Goal: Transaction & Acquisition: Purchase product/service

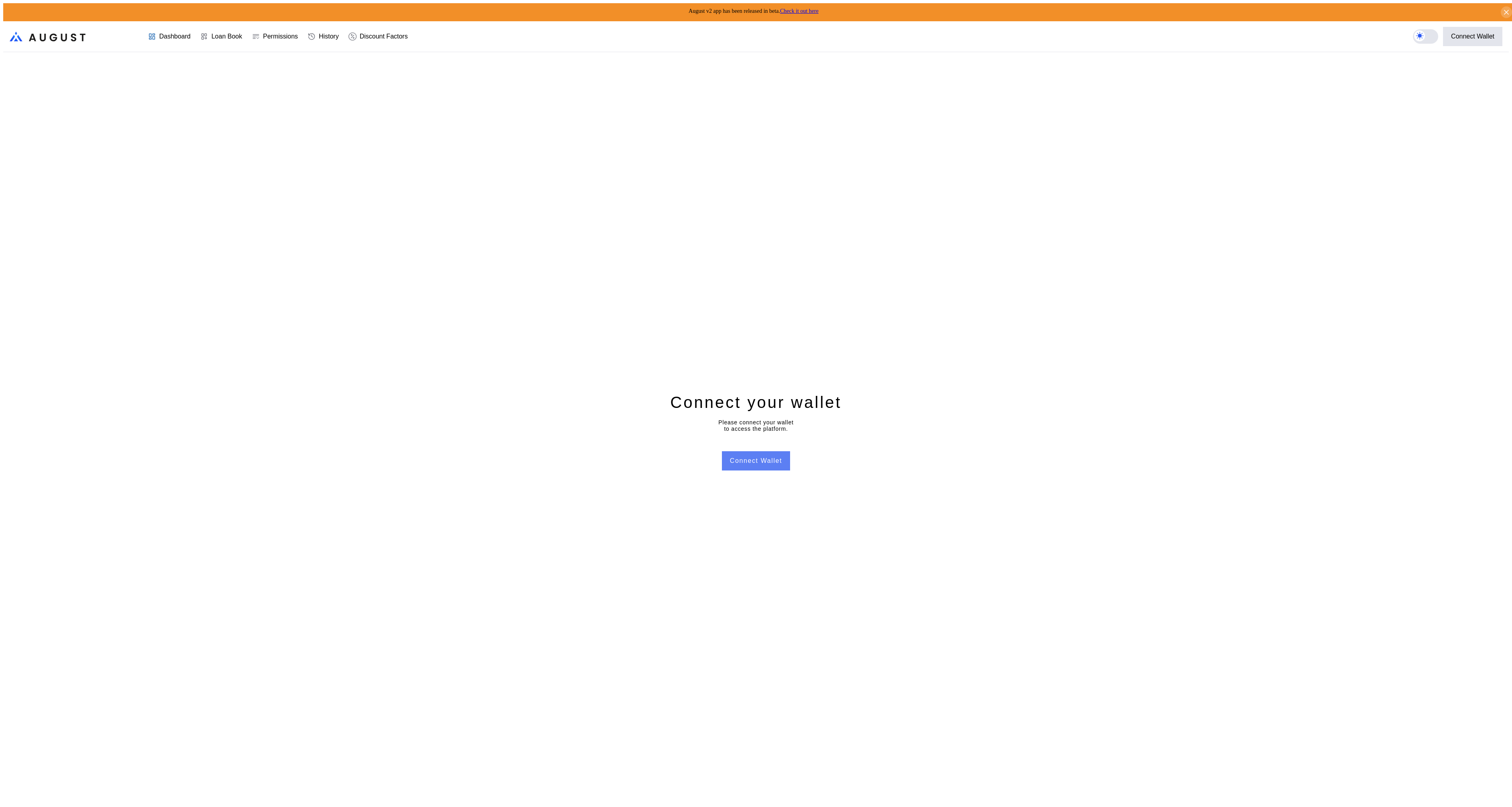
click at [768, 461] on button "Connect Wallet" at bounding box center [756, 461] width 68 height 19
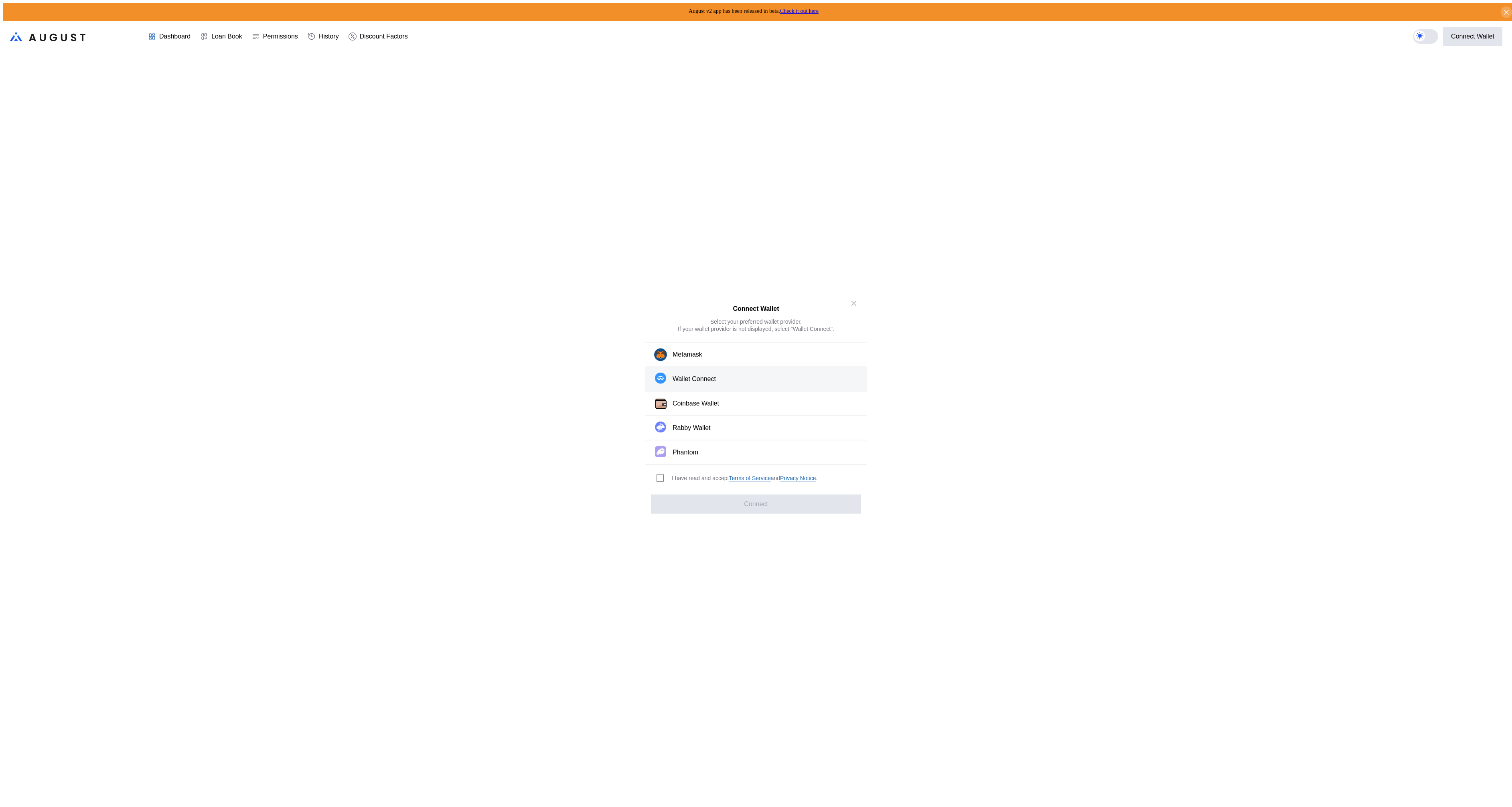
click at [696, 377] on div "Wallet Connect" at bounding box center [695, 379] width 44 height 9
click at [694, 474] on div "I have read and accept Terms of Service and Privacy Notice ." at bounding box center [745, 478] width 145 height 8
click at [668, 477] on div "I have read and accept Terms of Service and Privacy Notice ." at bounding box center [736, 478] width 180 height 26
click at [662, 475] on span "modal" at bounding box center [660, 478] width 6 height 6
click at [667, 495] on button "Connect" at bounding box center [756, 504] width 210 height 19
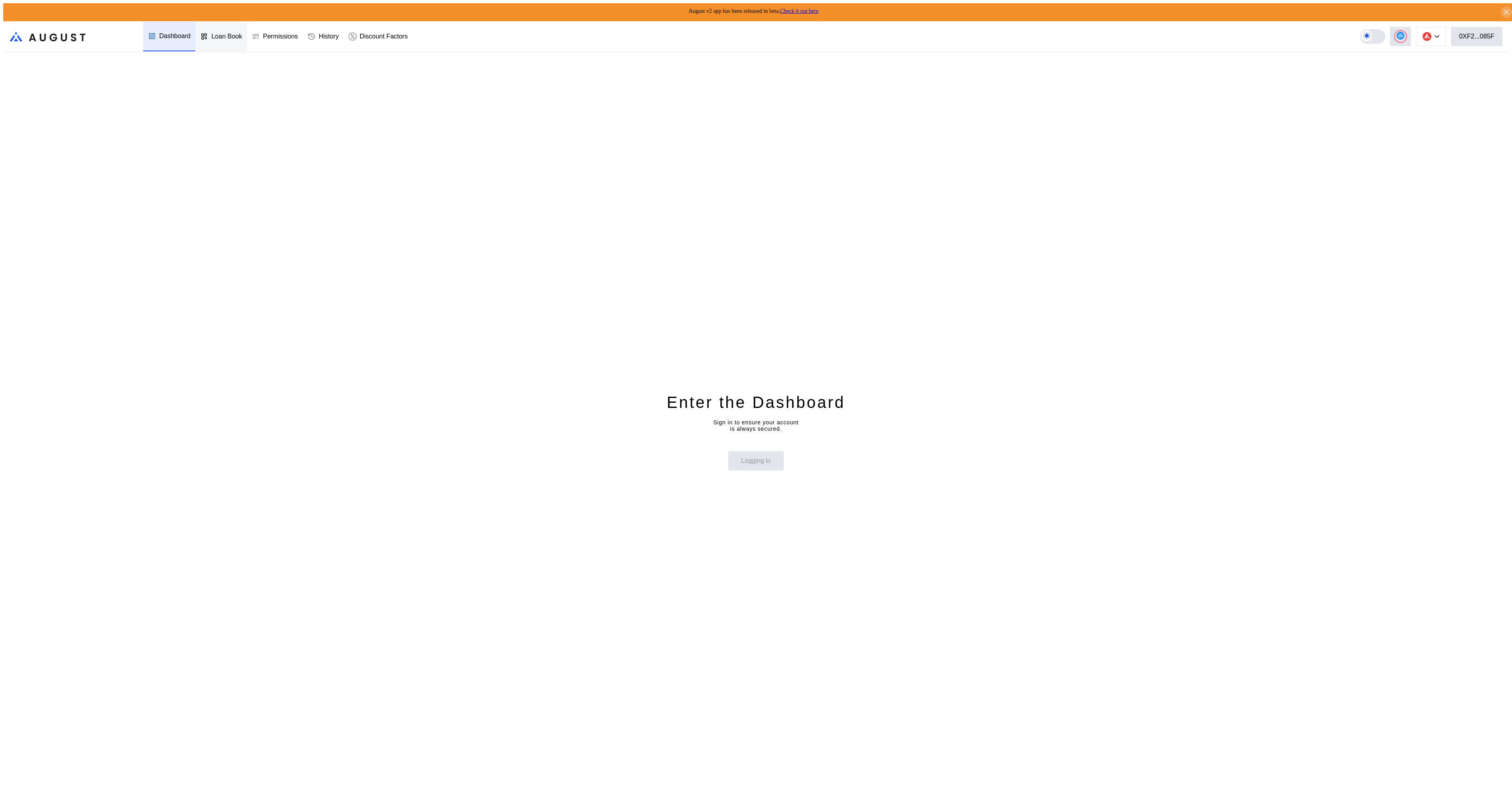
click at [227, 39] on div "Loan Book" at bounding box center [220, 37] width 52 height 30
click at [284, 36] on div "Permissions" at bounding box center [281, 37] width 35 height 7
click at [207, 32] on div at bounding box center [206, 36] width 11 height 8
click at [208, 32] on div at bounding box center [206, 36] width 11 height 8
click at [287, 39] on div "Permissions" at bounding box center [275, 37] width 56 height 30
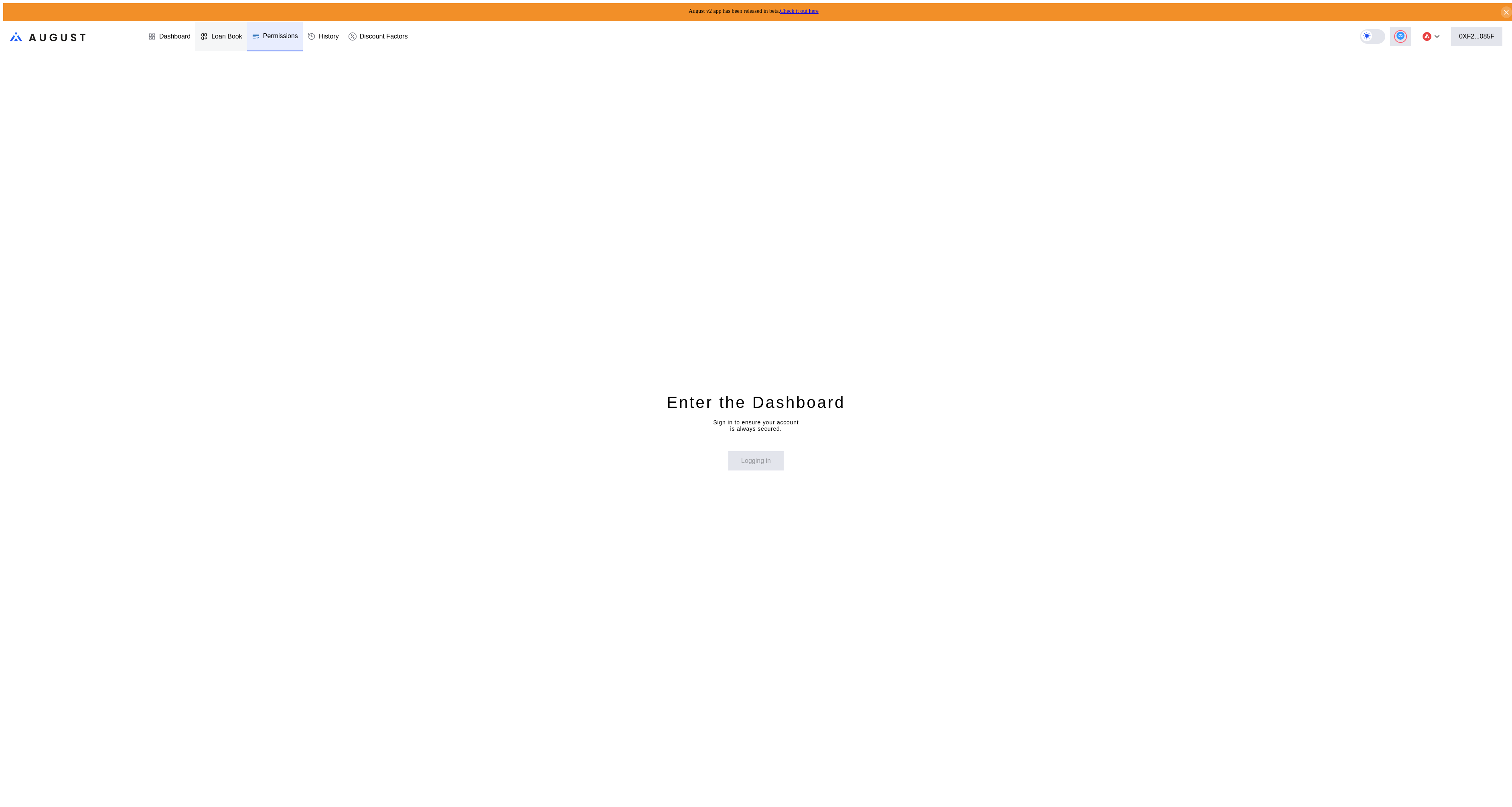
click at [227, 35] on div "Loan Book" at bounding box center [227, 37] width 31 height 7
click at [161, 36] on div "Dashboard" at bounding box center [175, 37] width 32 height 7
click at [162, 35] on div "Dashboard" at bounding box center [175, 36] width 32 height 7
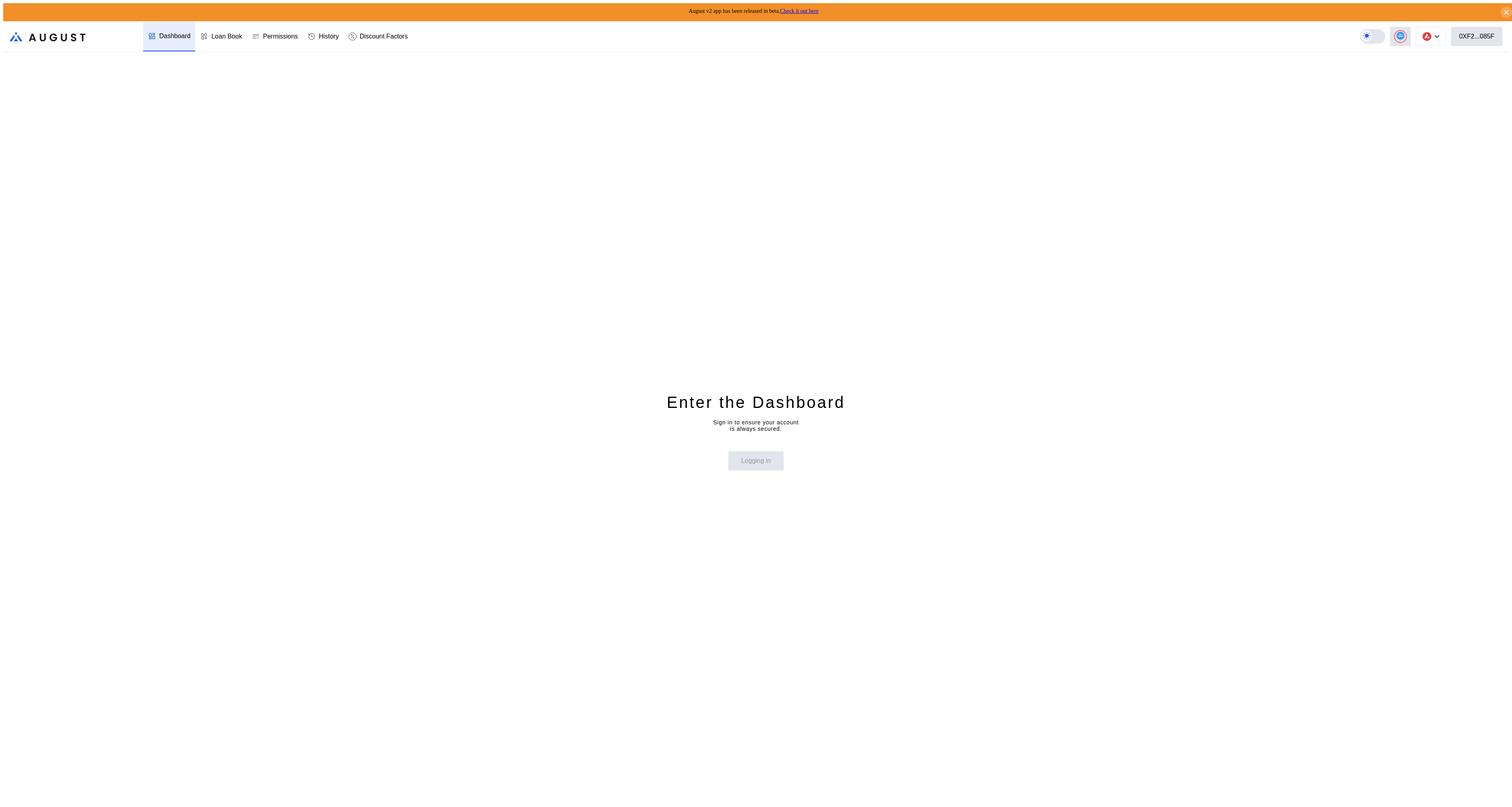
click at [162, 35] on div "Dashboard" at bounding box center [175, 36] width 32 height 7
click at [760, 466] on button "Login" at bounding box center [755, 461] width 41 height 19
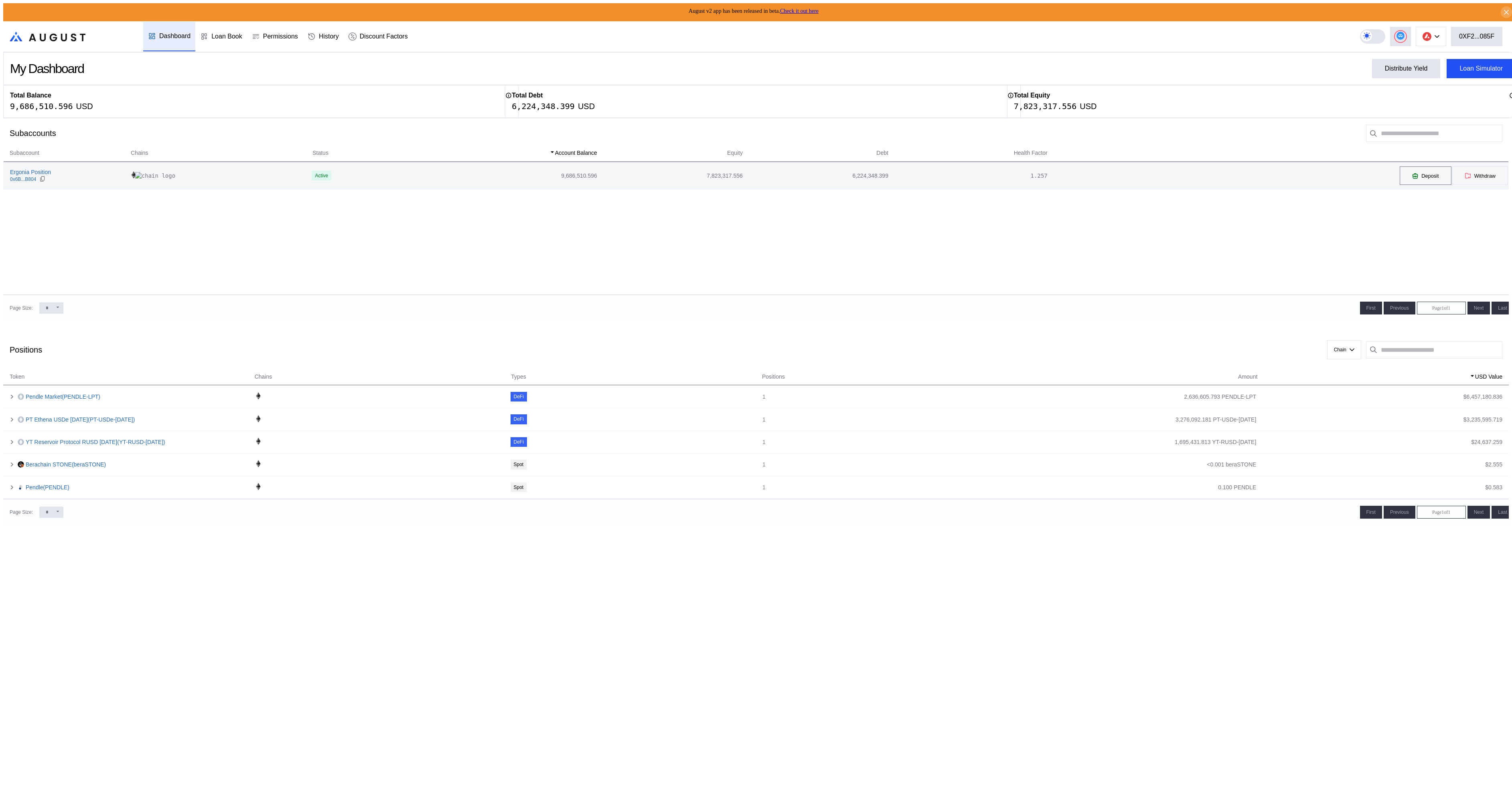
click at [1414, 178] on icon at bounding box center [1415, 177] width 4 height 3
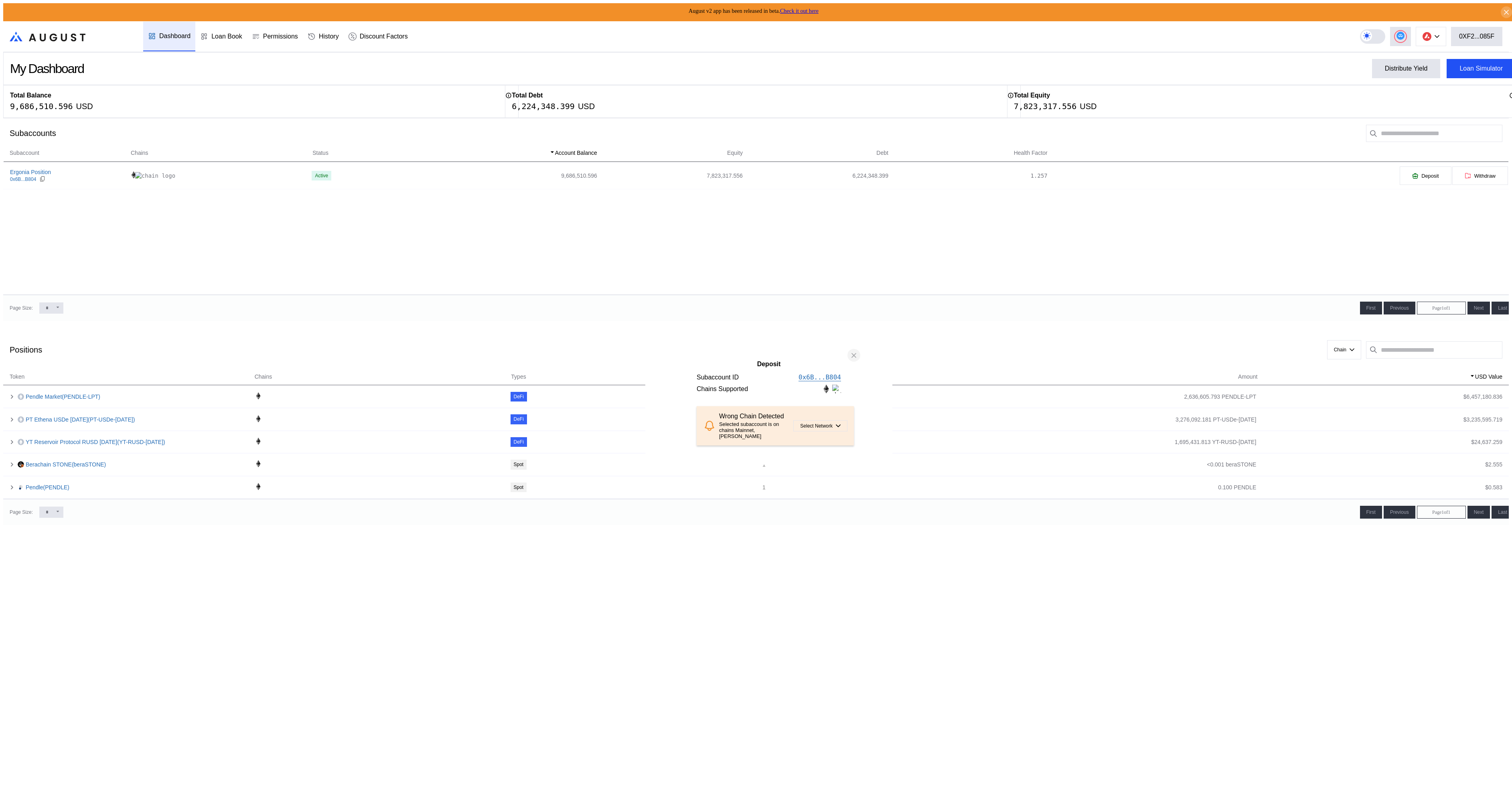
click at [854, 351] on icon "close modal" at bounding box center [853, 355] width 8 height 9
click at [1438, 39] on button at bounding box center [1431, 37] width 31 height 19
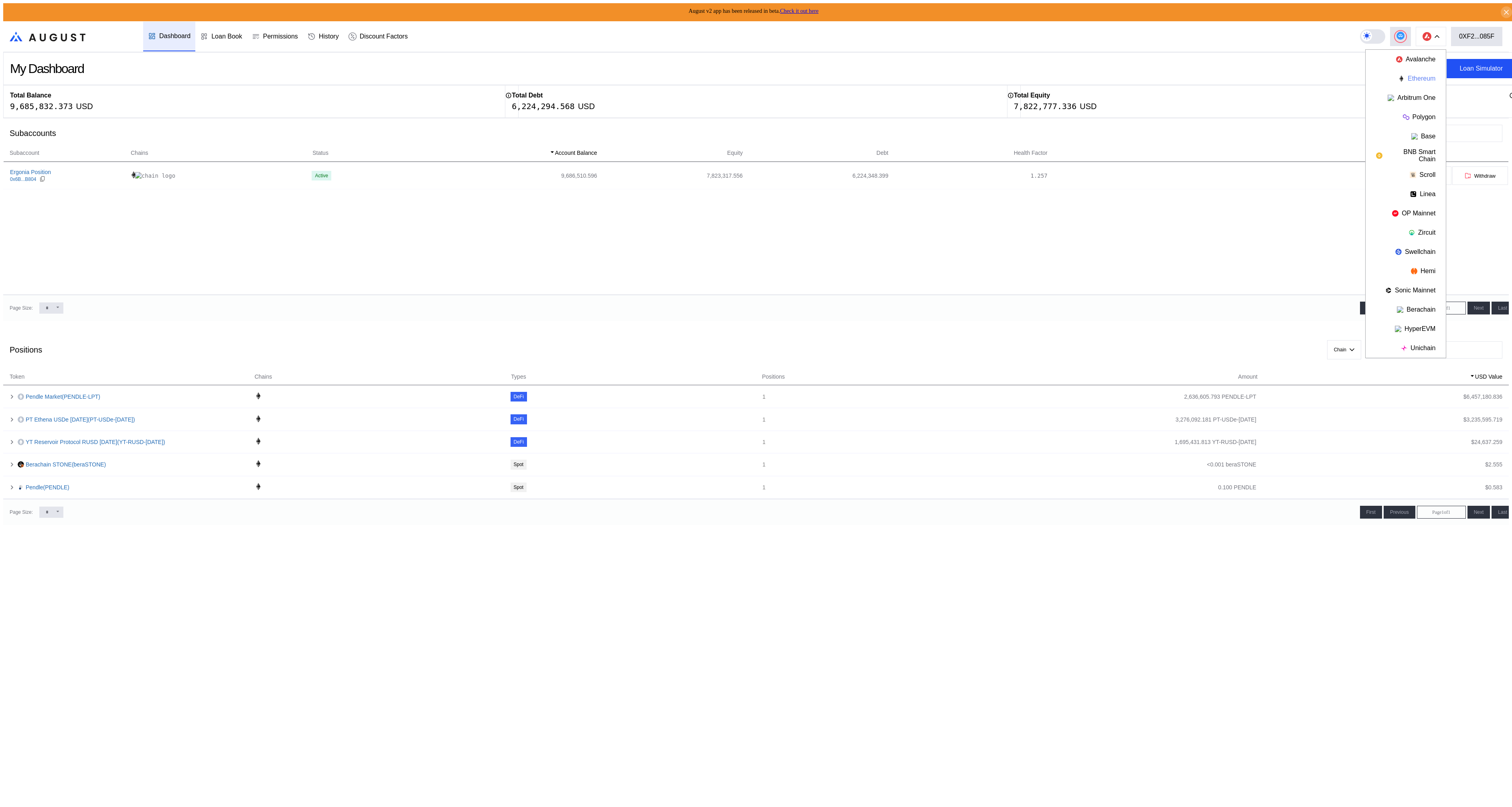
click at [1427, 76] on button "Ethereum" at bounding box center [1406, 79] width 80 height 19
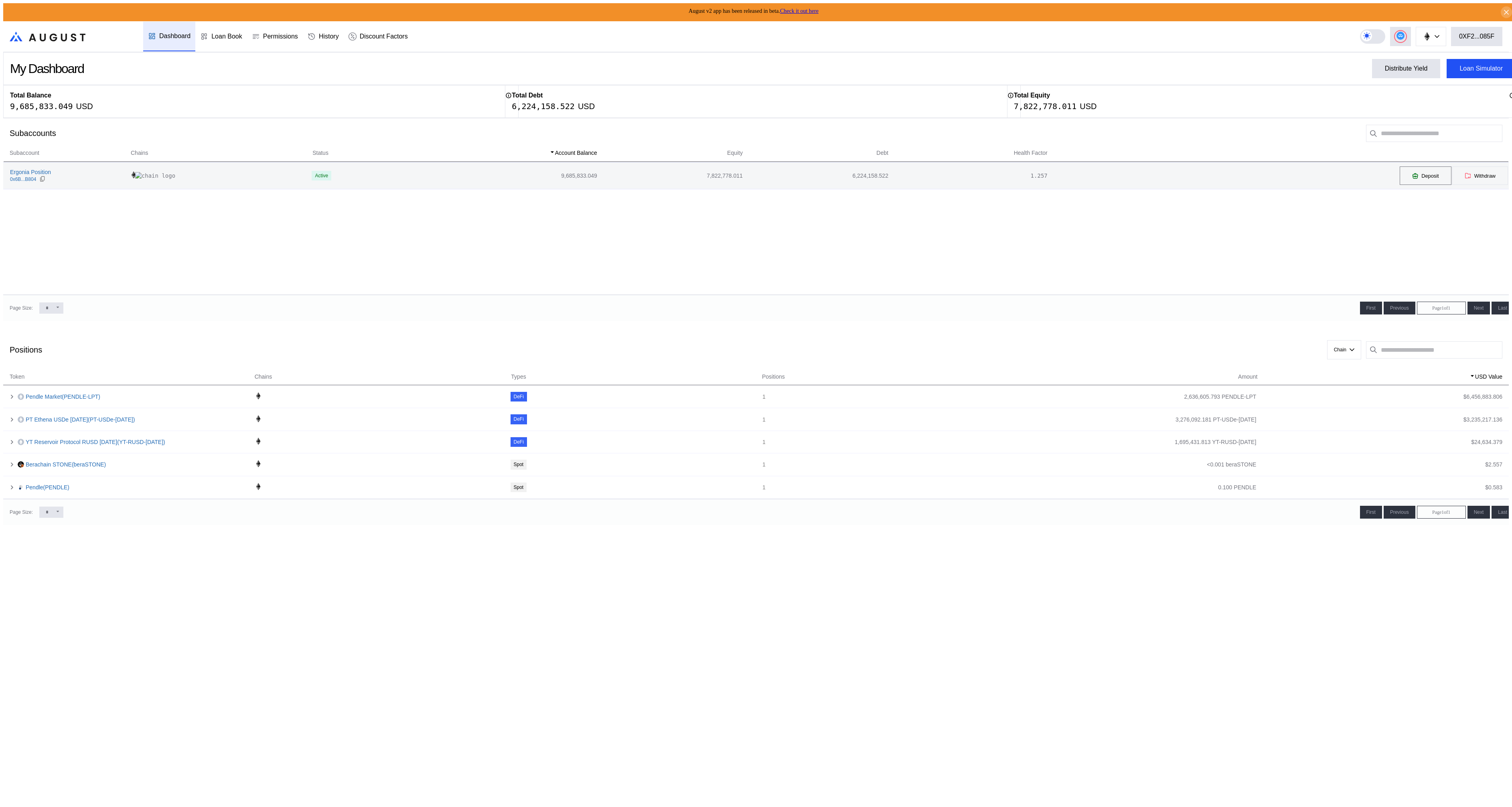
click at [1412, 179] on button "Deposit" at bounding box center [1425, 176] width 52 height 19
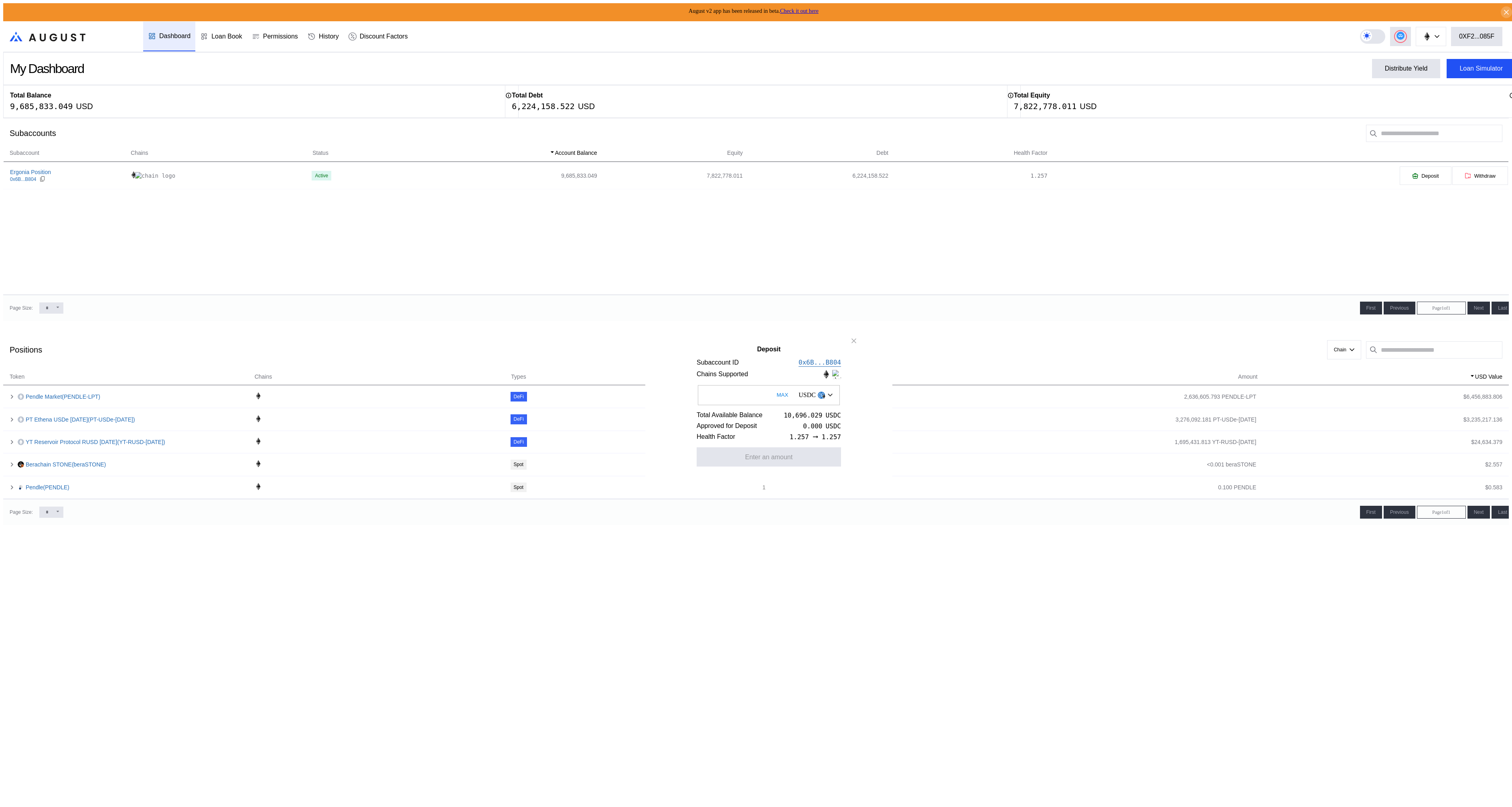
click at [742, 396] on input "Deposit" at bounding box center [769, 395] width 142 height 20
click at [859, 342] on button "close modal" at bounding box center [854, 340] width 13 height 13
click at [227, 39] on div "Loan Book" at bounding box center [220, 37] width 52 height 30
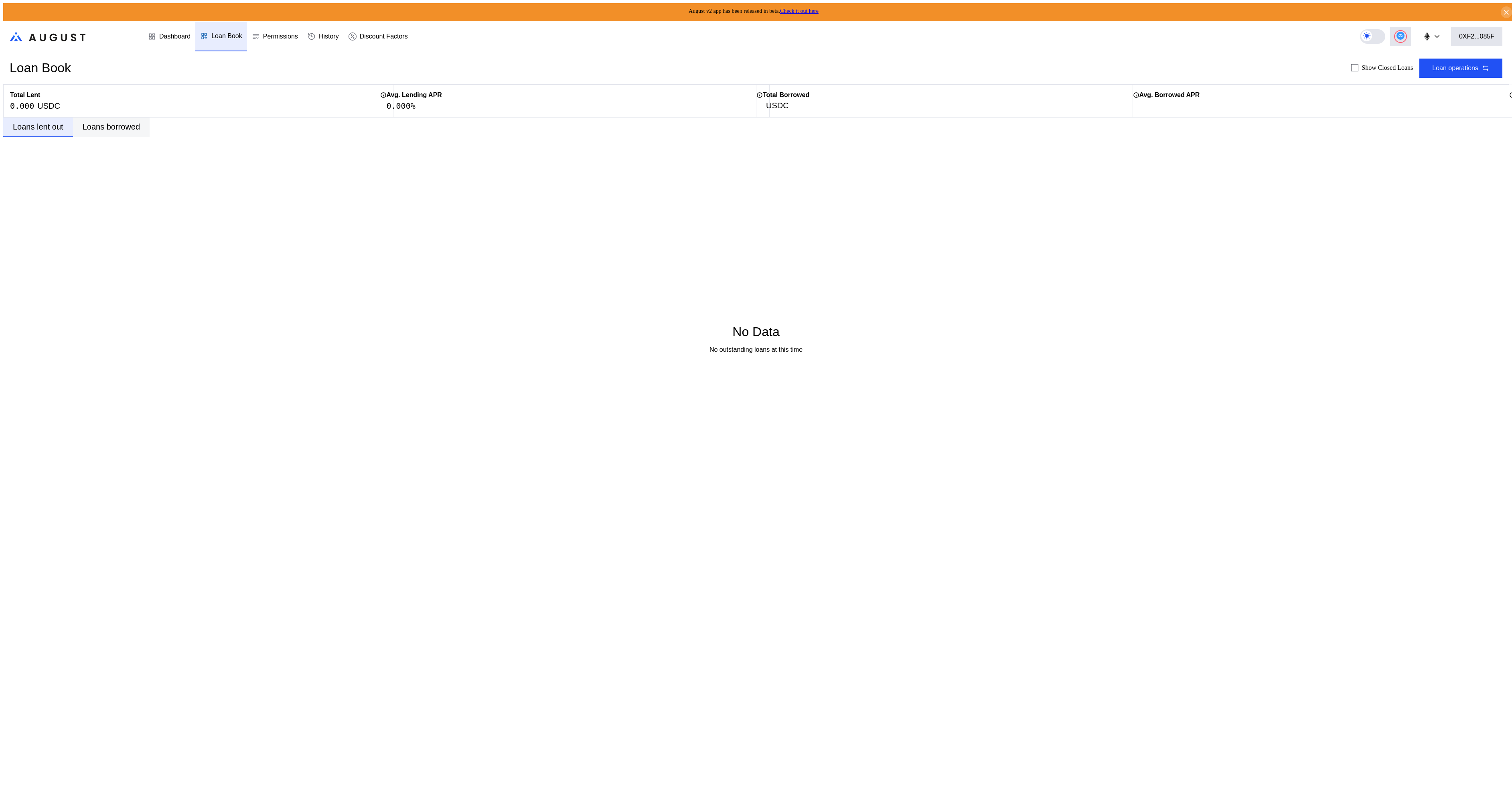
click at [120, 123] on div "Loans borrowed" at bounding box center [111, 127] width 58 height 10
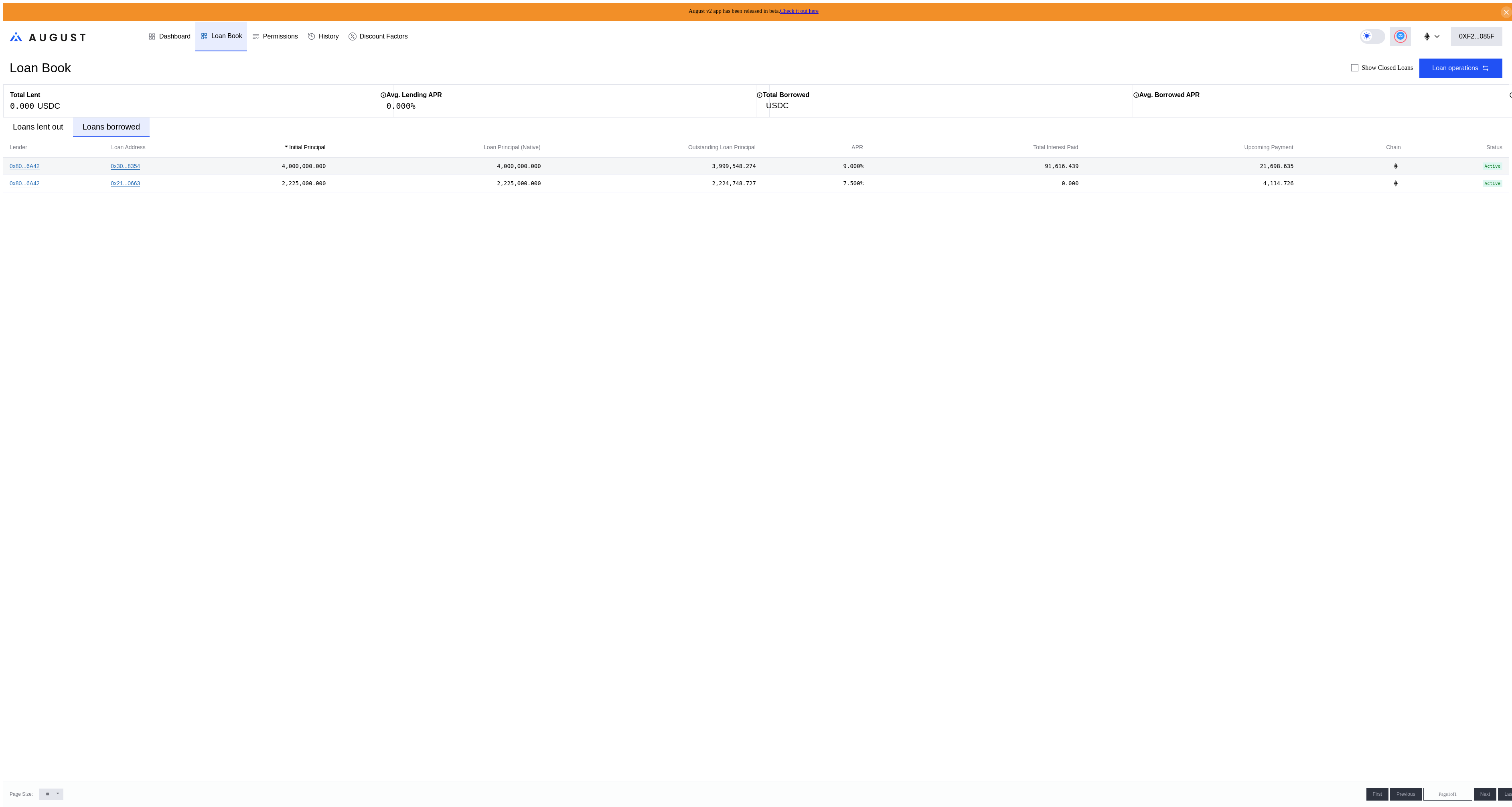
click at [1310, 169] on div at bounding box center [1348, 165] width 108 height 11
click at [1305, 179] on div at bounding box center [1348, 183] width 108 height 11
click at [266, 33] on div "Permissions" at bounding box center [281, 37] width 35 height 7
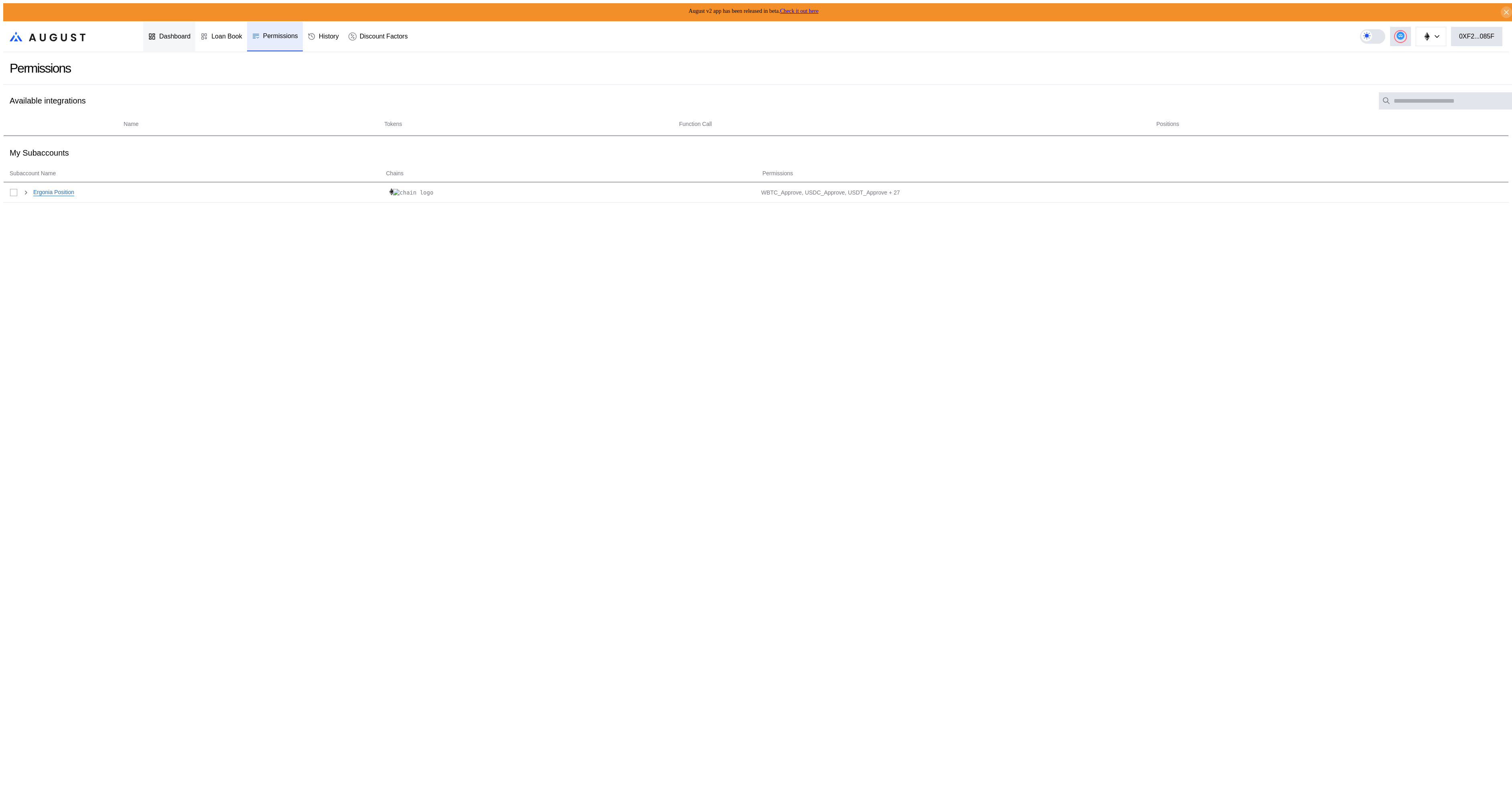
click at [162, 37] on div "Dashboard" at bounding box center [175, 37] width 32 height 7
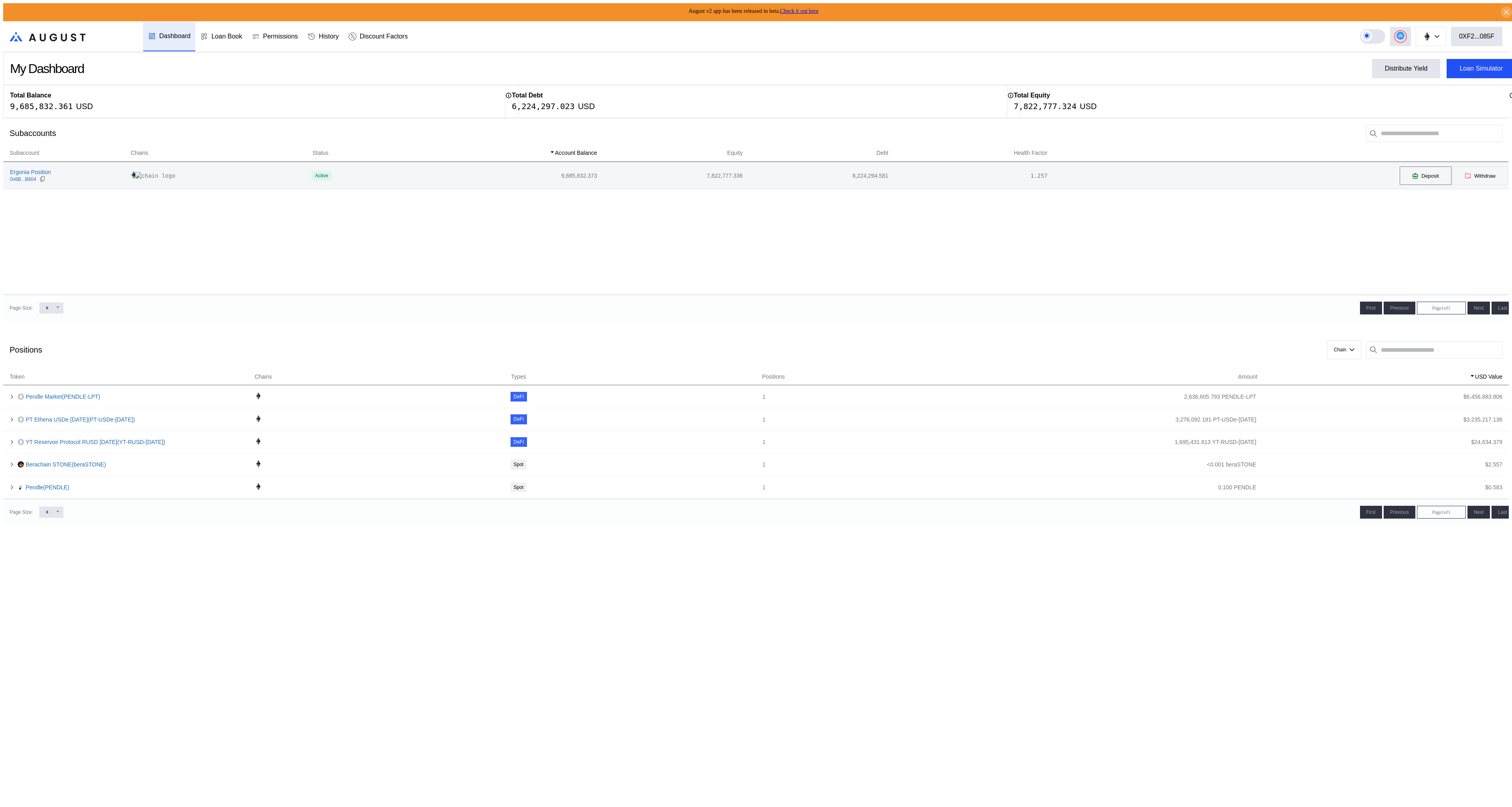
click at [1424, 179] on button "Deposit" at bounding box center [1425, 176] width 52 height 19
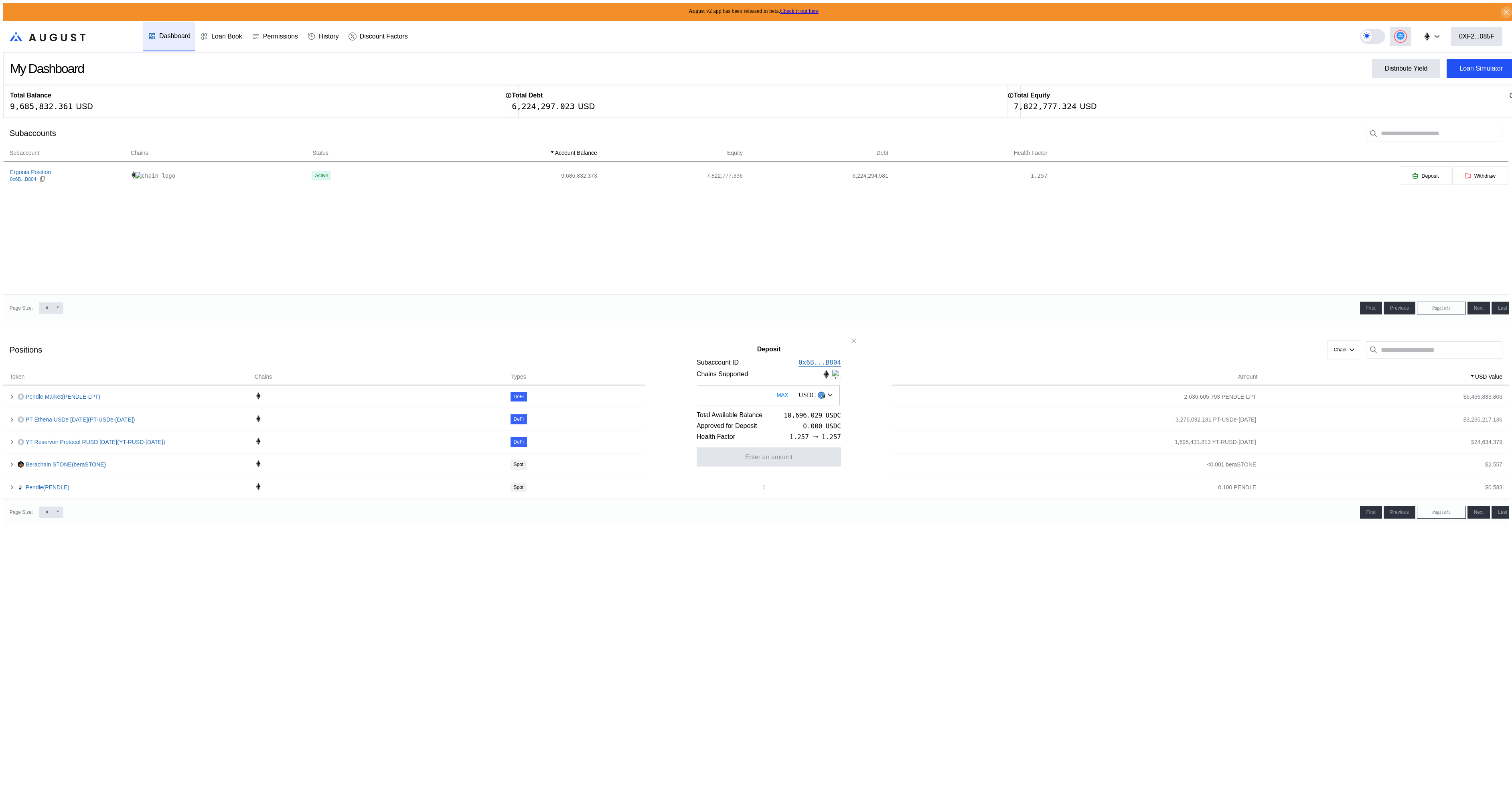
click at [720, 390] on input "Deposit" at bounding box center [769, 395] width 142 height 20
type input "**"
click at [854, 339] on icon "close modal" at bounding box center [854, 340] width 4 height 4
click at [815, 9] on link "Check it out here" at bounding box center [800, 11] width 38 height 6
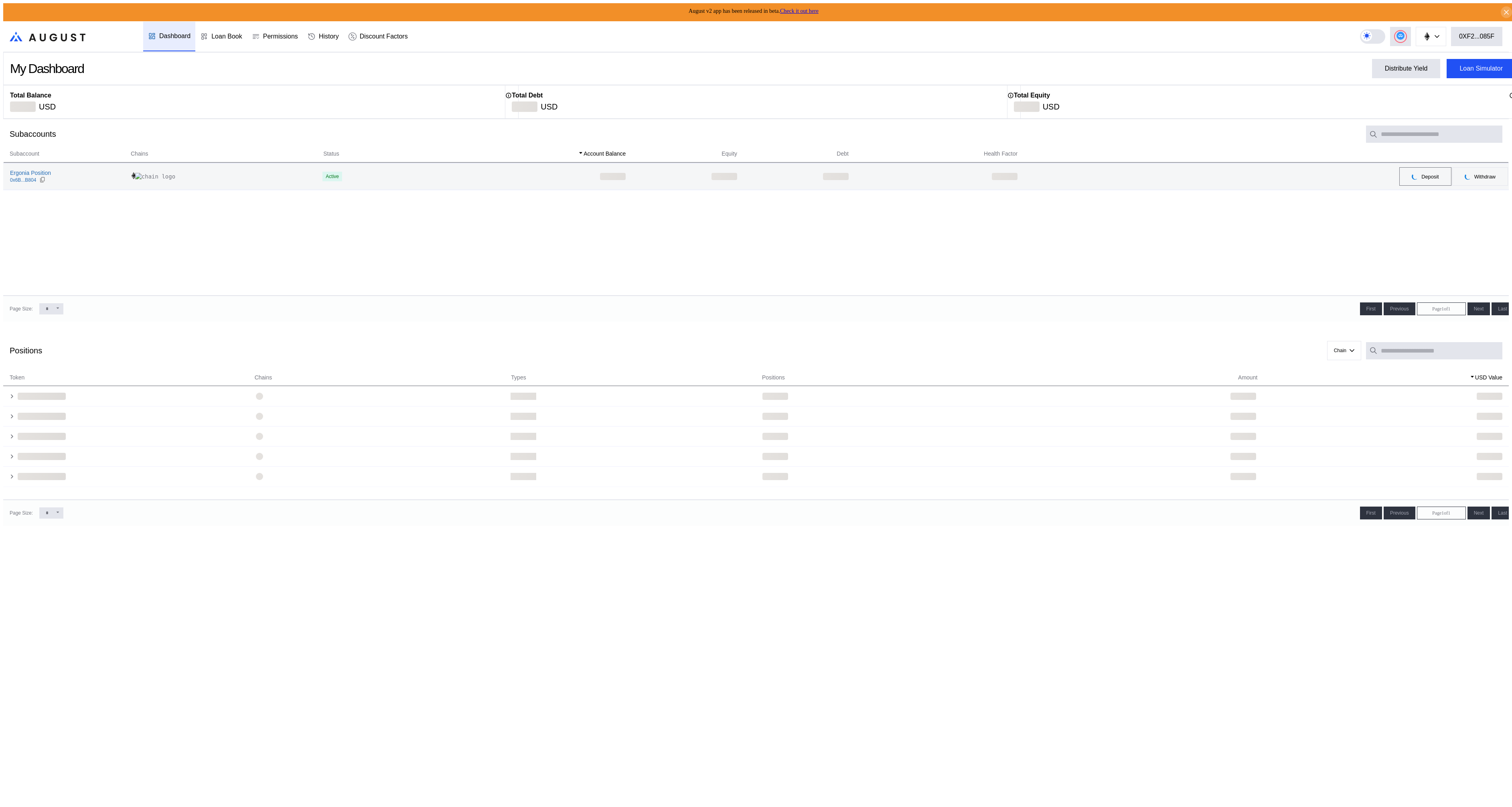
click at [1418, 173] on button "Deposit" at bounding box center [1425, 177] width 52 height 19
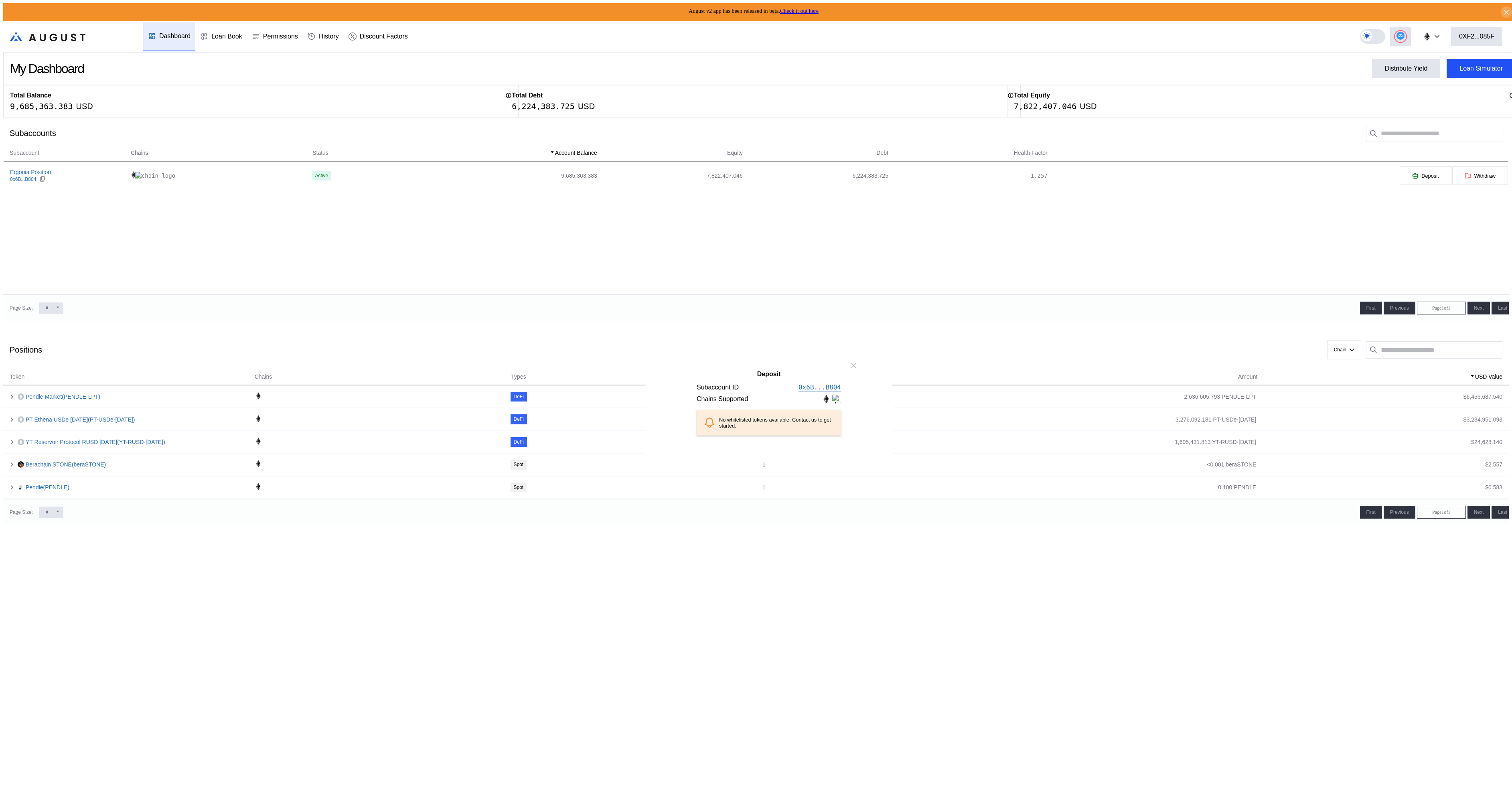
click at [1031, 807] on div "Deposit Subaccount ID 0x6B...B804 Chains Supported No whitelisted tokens availa…" at bounding box center [756, 811] width 1506 height 0
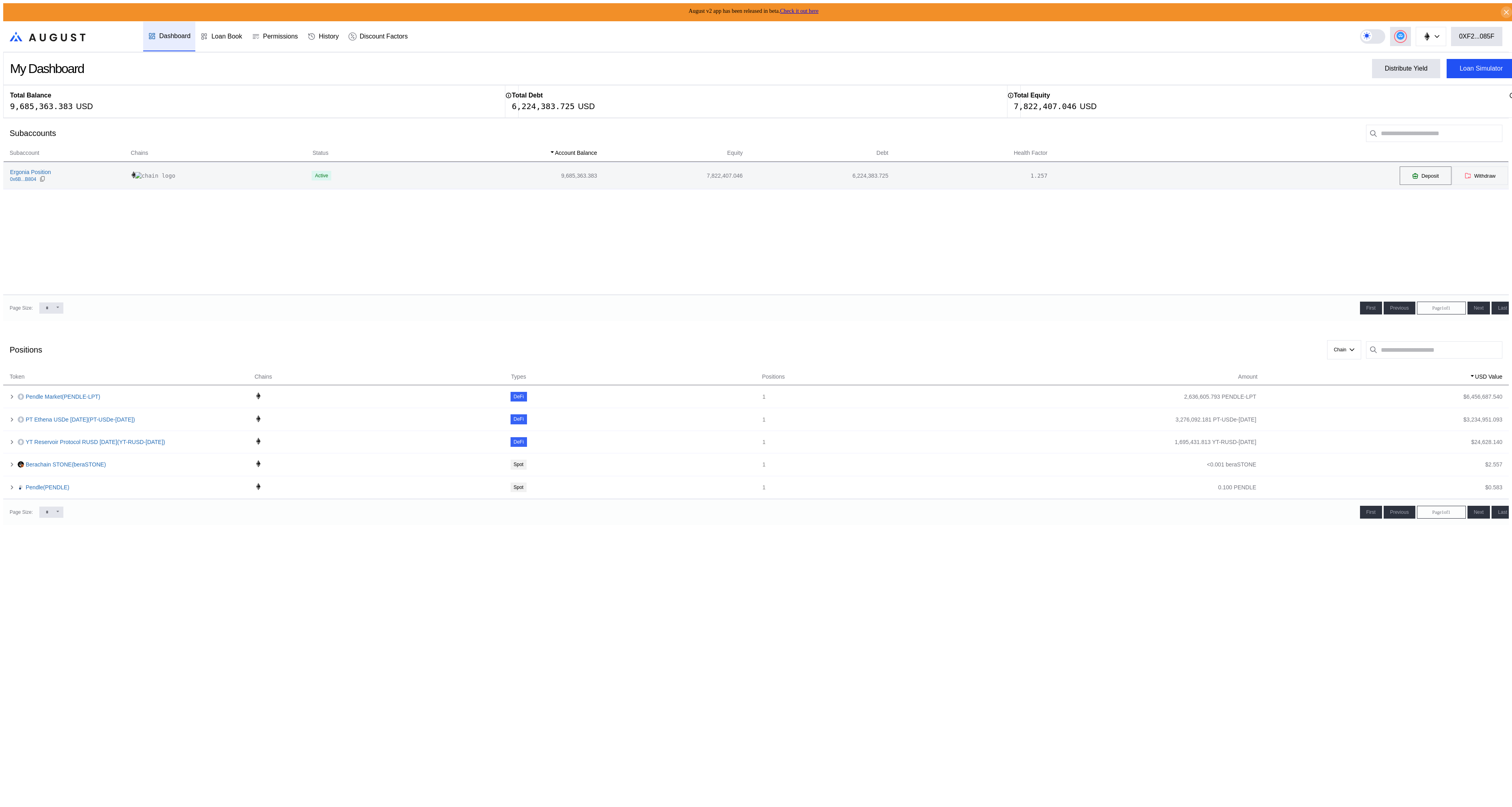
click at [1430, 178] on span "Deposit" at bounding box center [1430, 176] width 18 height 6
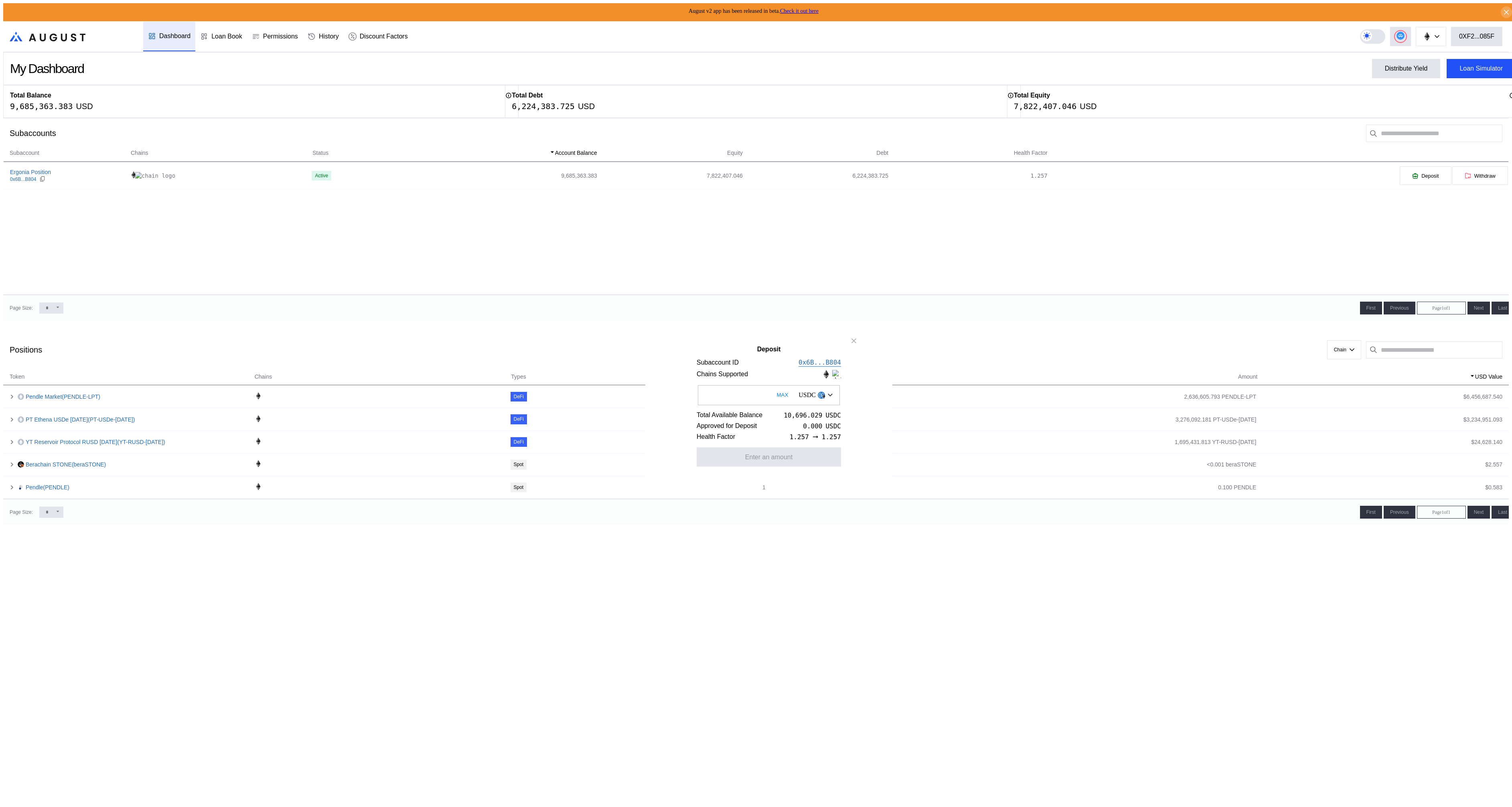
click at [753, 394] on input "Deposit" at bounding box center [769, 395] width 142 height 20
click at [753, 395] on input "Deposit" at bounding box center [769, 395] width 142 height 20
type input "****"
click at [784, 458] on button "Approve" at bounding box center [768, 457] width 144 height 19
click at [788, 424] on div "5,000.000" at bounding box center [805, 426] width 35 height 8
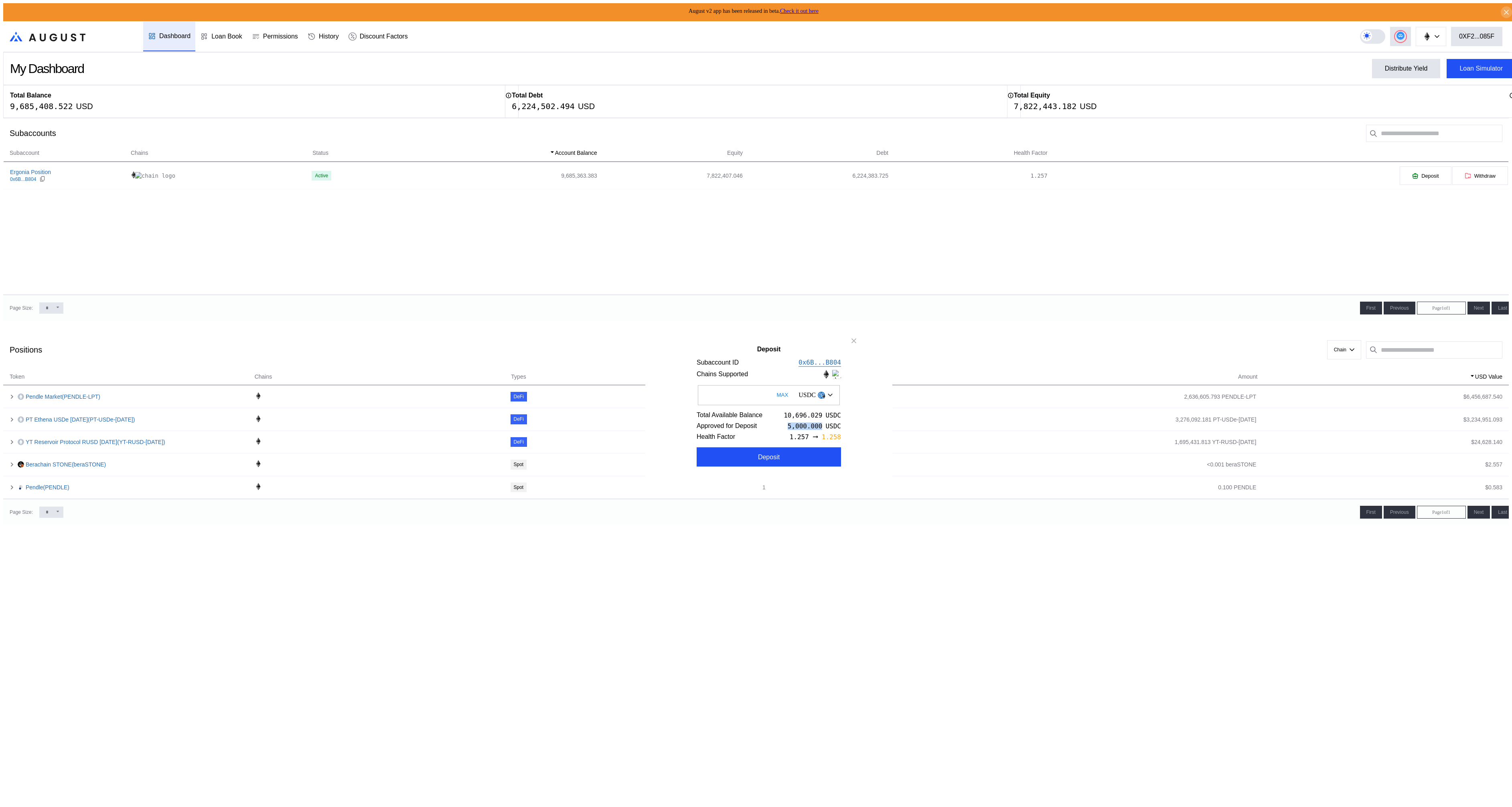
click at [788, 424] on div "5,000.000" at bounding box center [805, 426] width 35 height 8
click at [750, 396] on input "****" at bounding box center [769, 395] width 142 height 20
click at [742, 397] on input "****" at bounding box center [769, 395] width 142 height 20
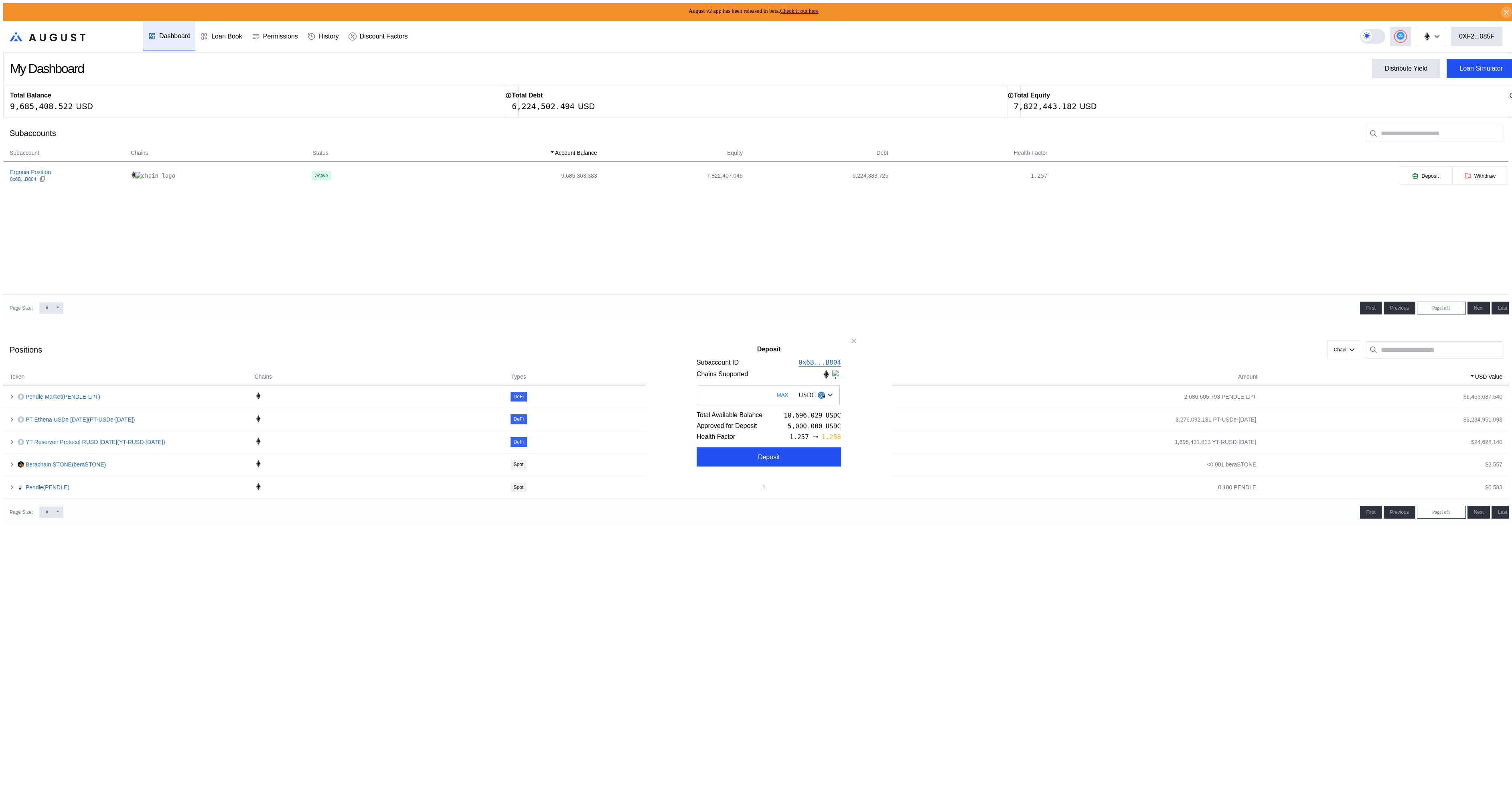
click at [742, 397] on input "****" at bounding box center [769, 395] width 142 height 20
type input "****"
click at [761, 461] on div "Deposit" at bounding box center [768, 457] width 22 height 7
click at [854, 337] on icon "close modal" at bounding box center [853, 341] width 8 height 9
click at [1470, 65] on div "Loan Simulator" at bounding box center [1481, 68] width 44 height 7
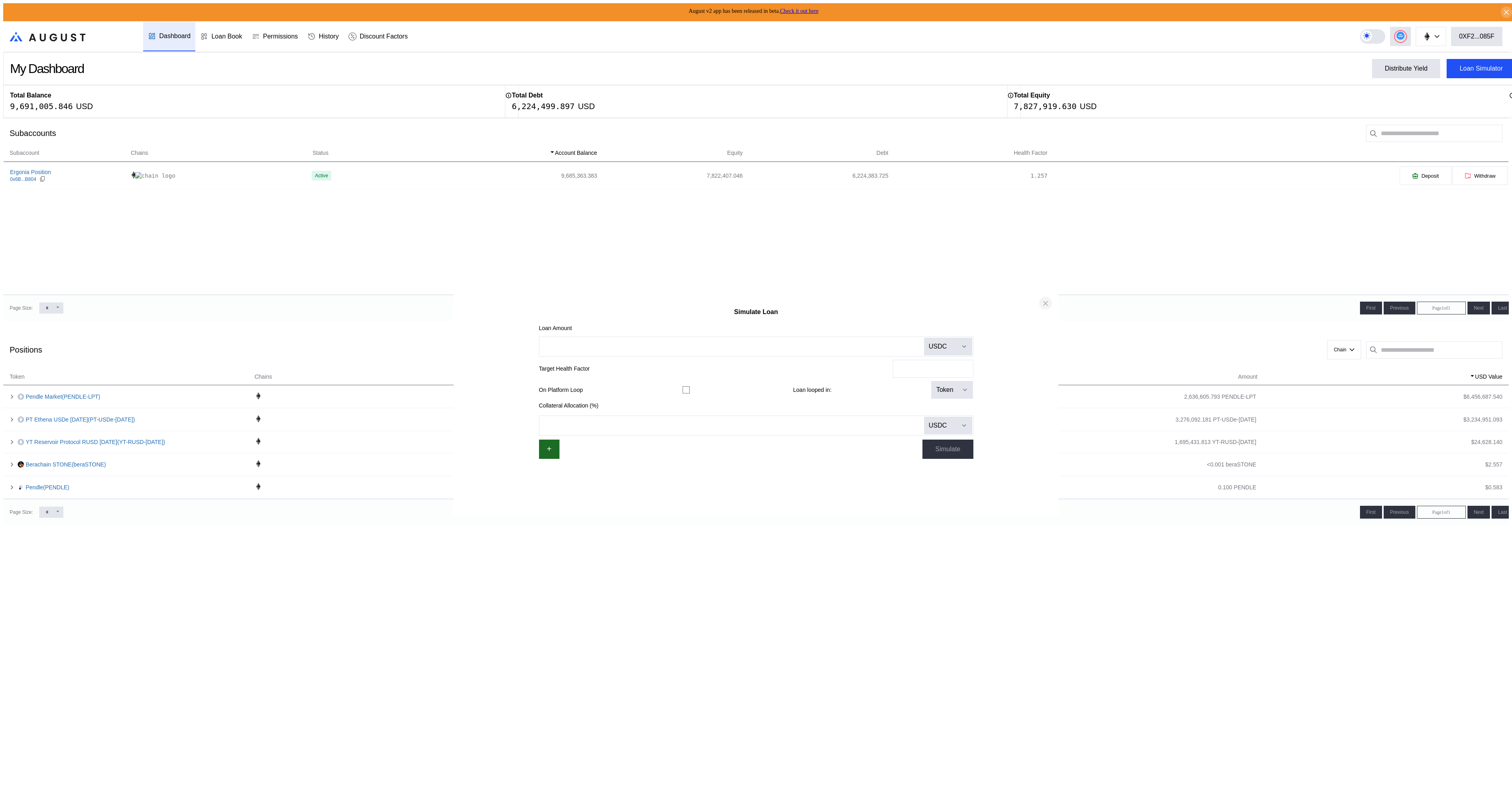
click at [1040, 310] on button "close modal" at bounding box center [1046, 303] width 13 height 13
click at [1382, 72] on button "Distribute Yield" at bounding box center [1406, 68] width 68 height 19
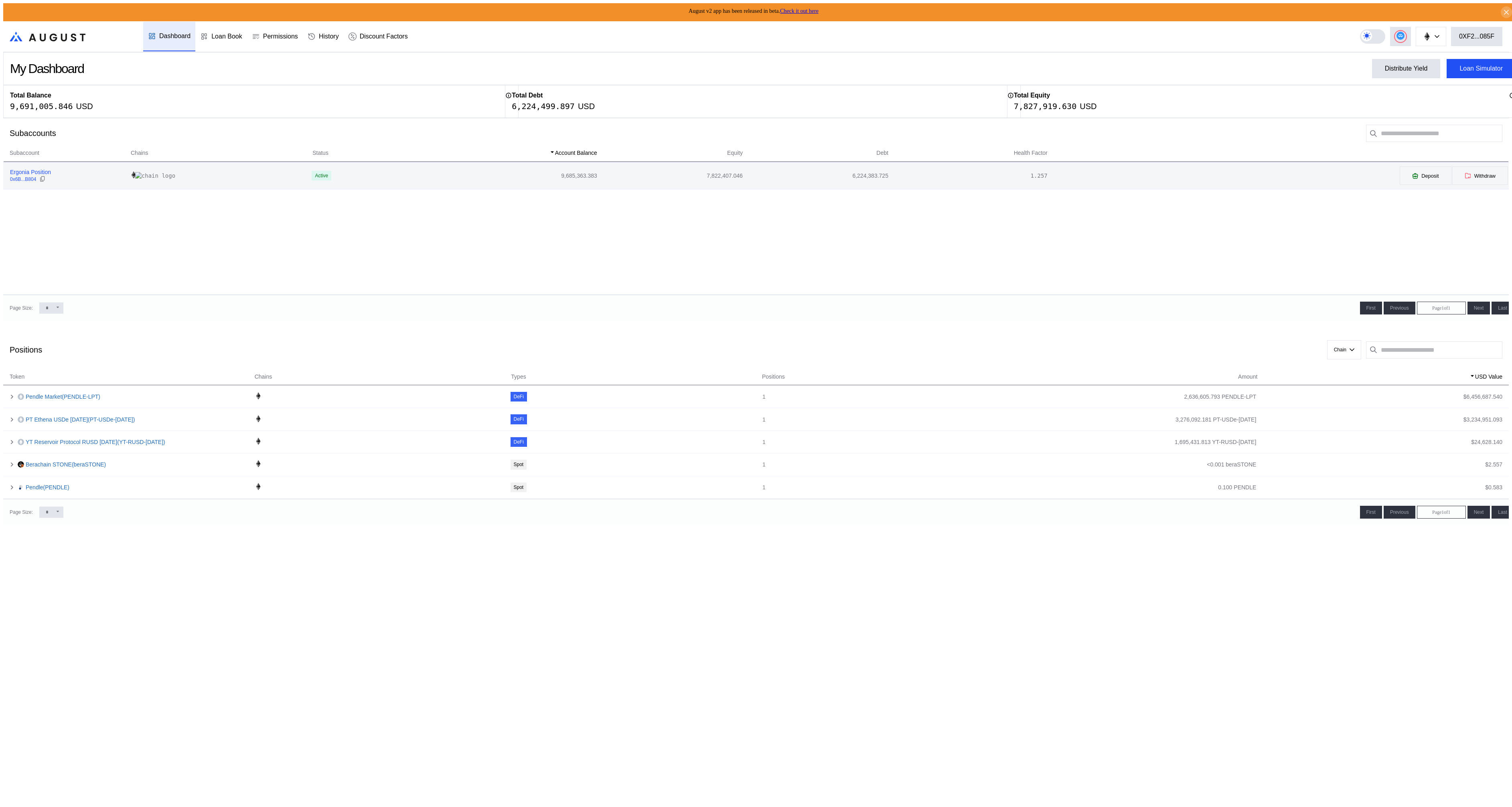
click at [41, 172] on div "Ergonia Position" at bounding box center [30, 172] width 41 height 7
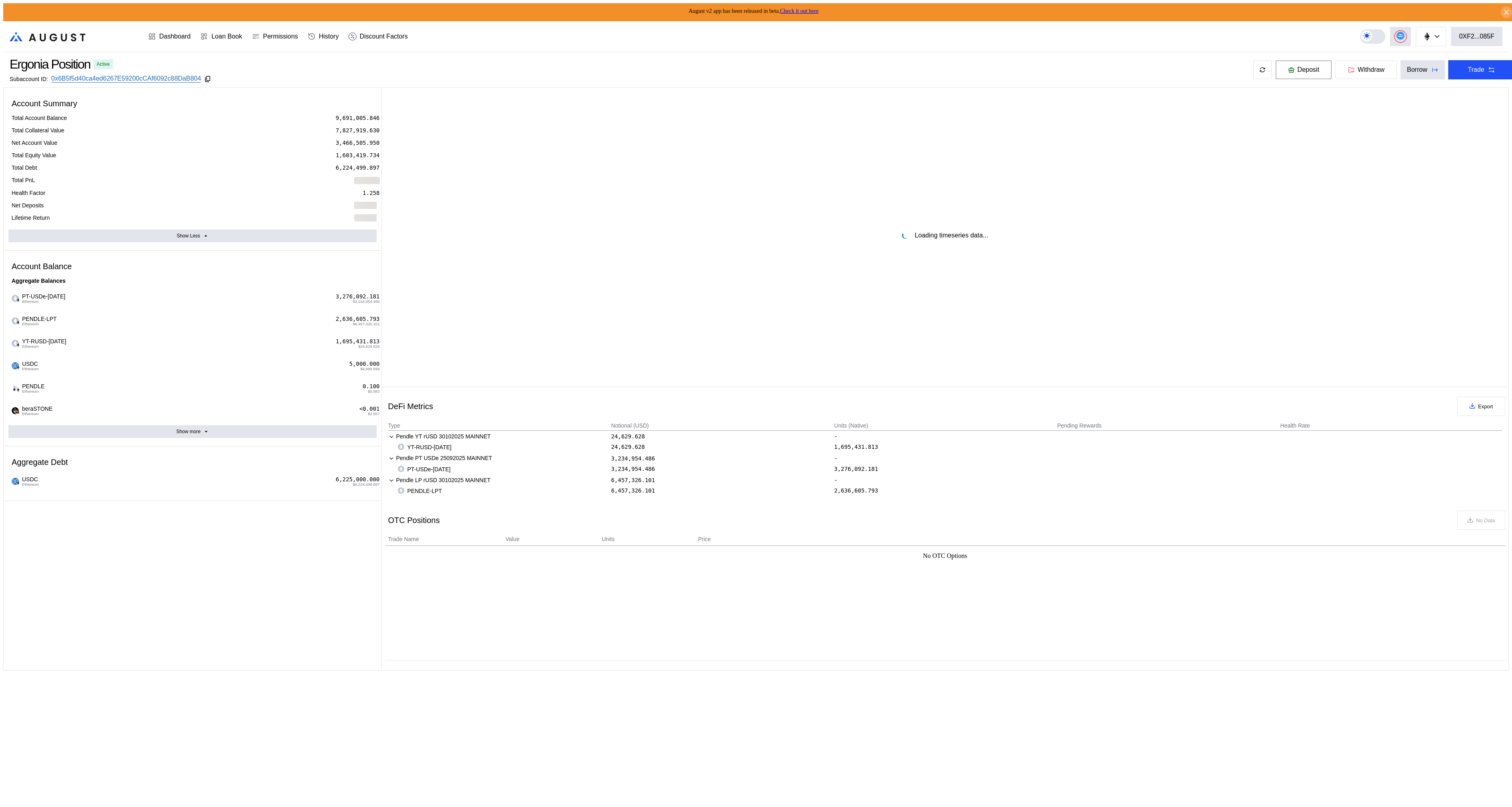
select select "*"
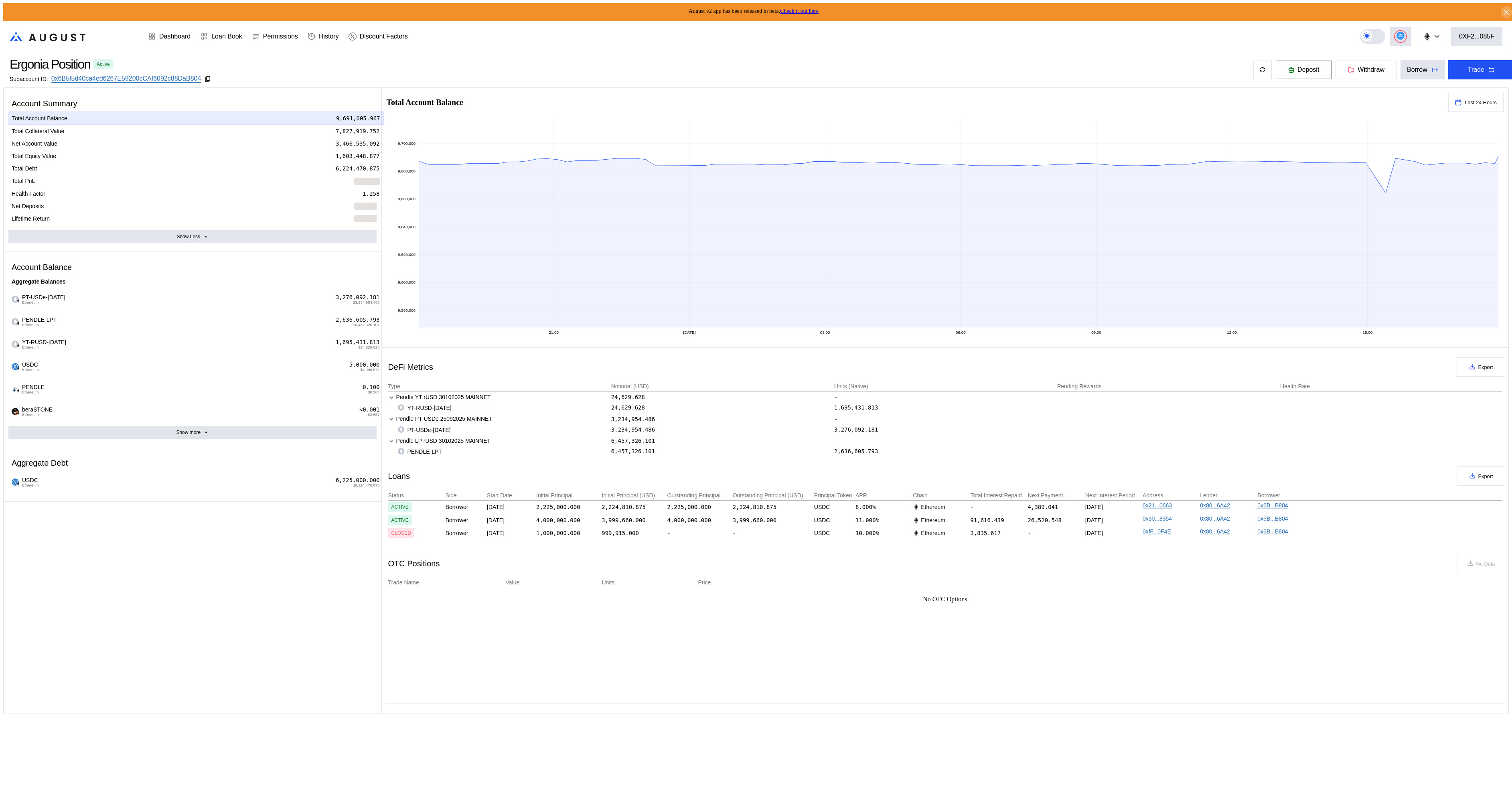
click at [1298, 69] on span "Deposit" at bounding box center [1308, 70] width 22 height 7
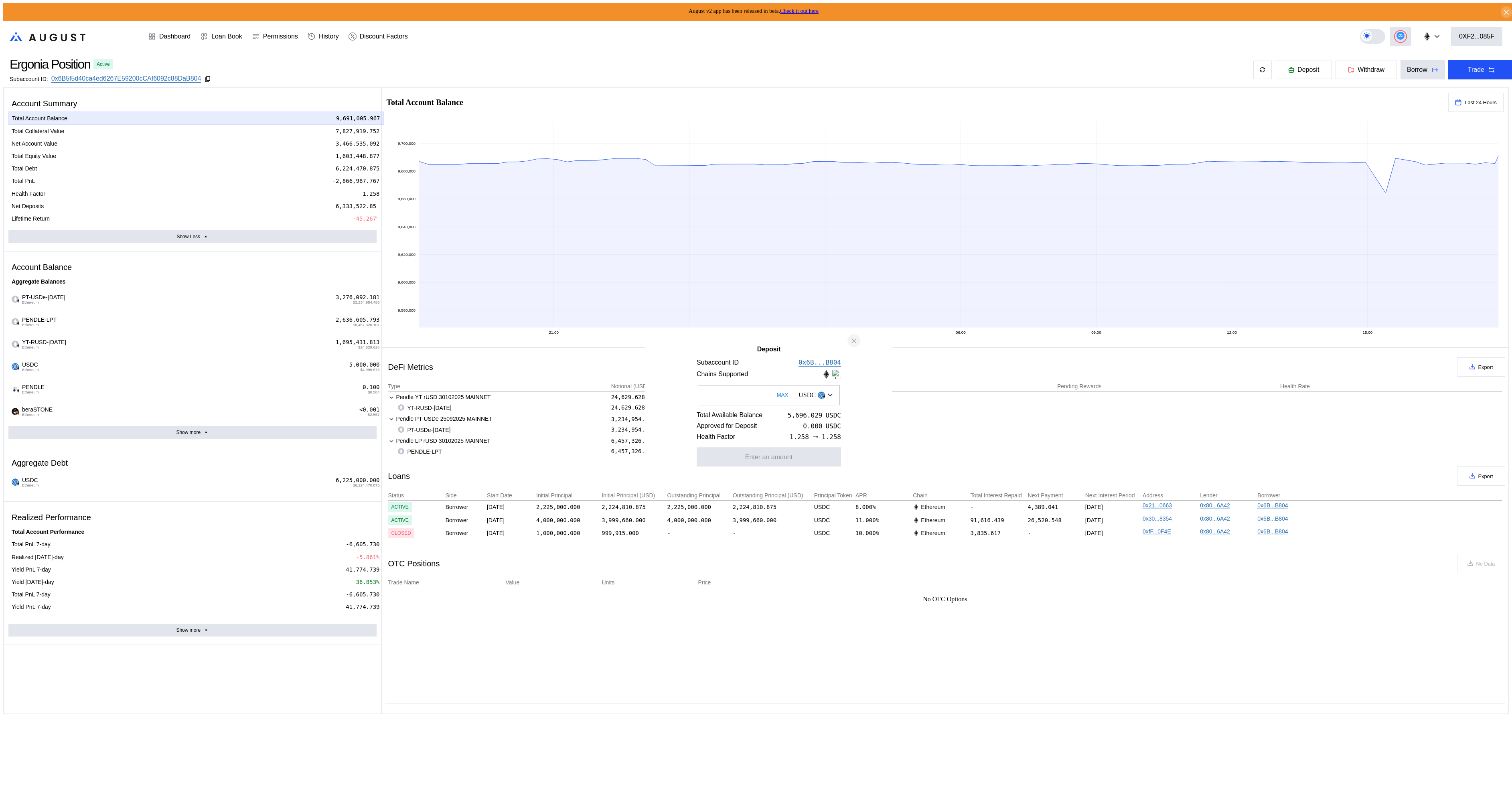
click at [854, 341] on icon "close modal" at bounding box center [853, 341] width 8 height 9
click at [1276, 71] on button "Deposit" at bounding box center [1304, 70] width 57 height 19
click at [853, 339] on icon "close modal" at bounding box center [854, 340] width 4 height 4
click at [135, 129] on div "Total Collateral Value 7,827,851.757" at bounding box center [196, 131] width 374 height 12
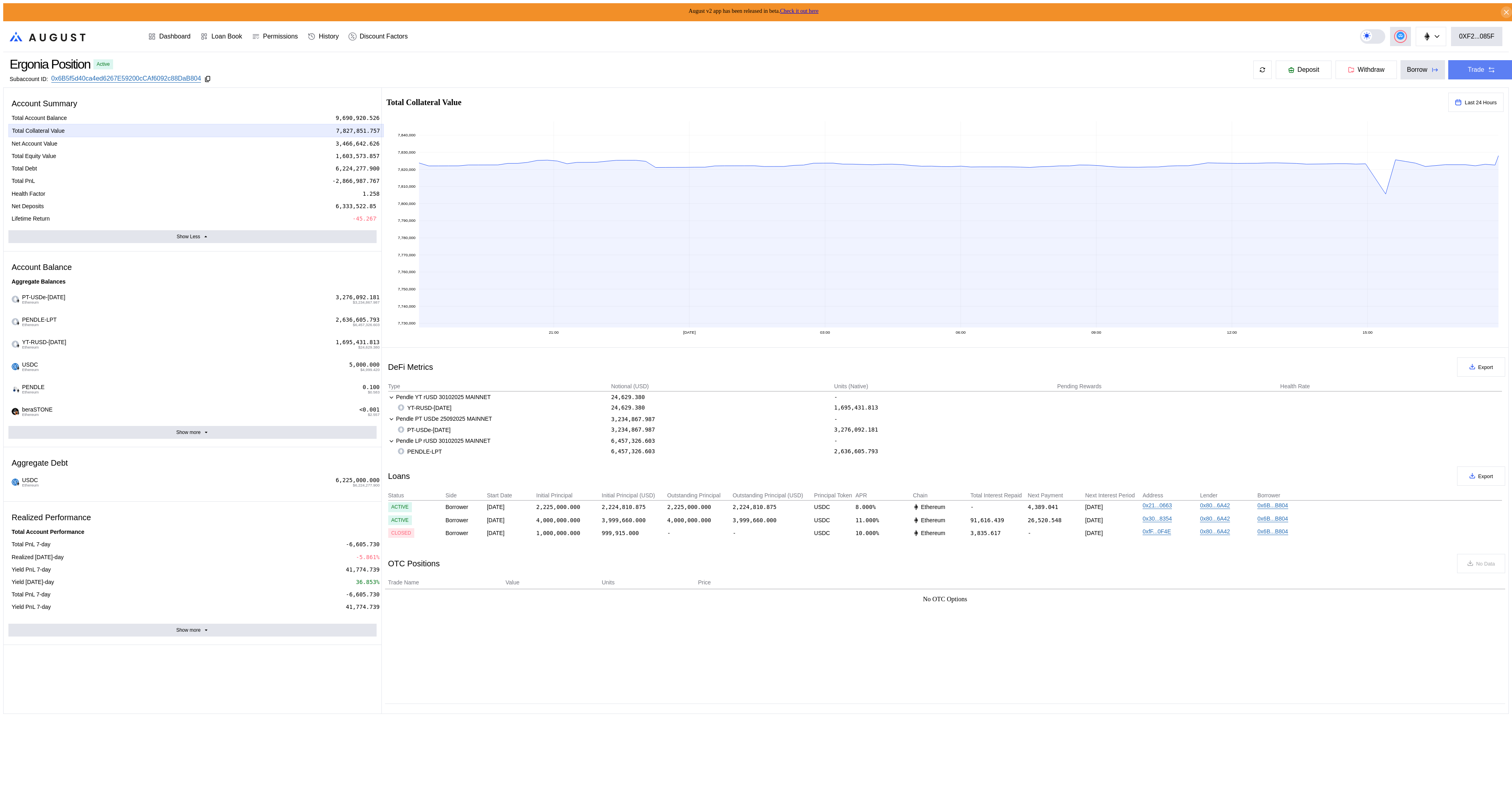
click at [1468, 71] on div "Trade" at bounding box center [1476, 70] width 17 height 7
click at [178, 230] on button "Show Less" at bounding box center [192, 236] width 368 height 13
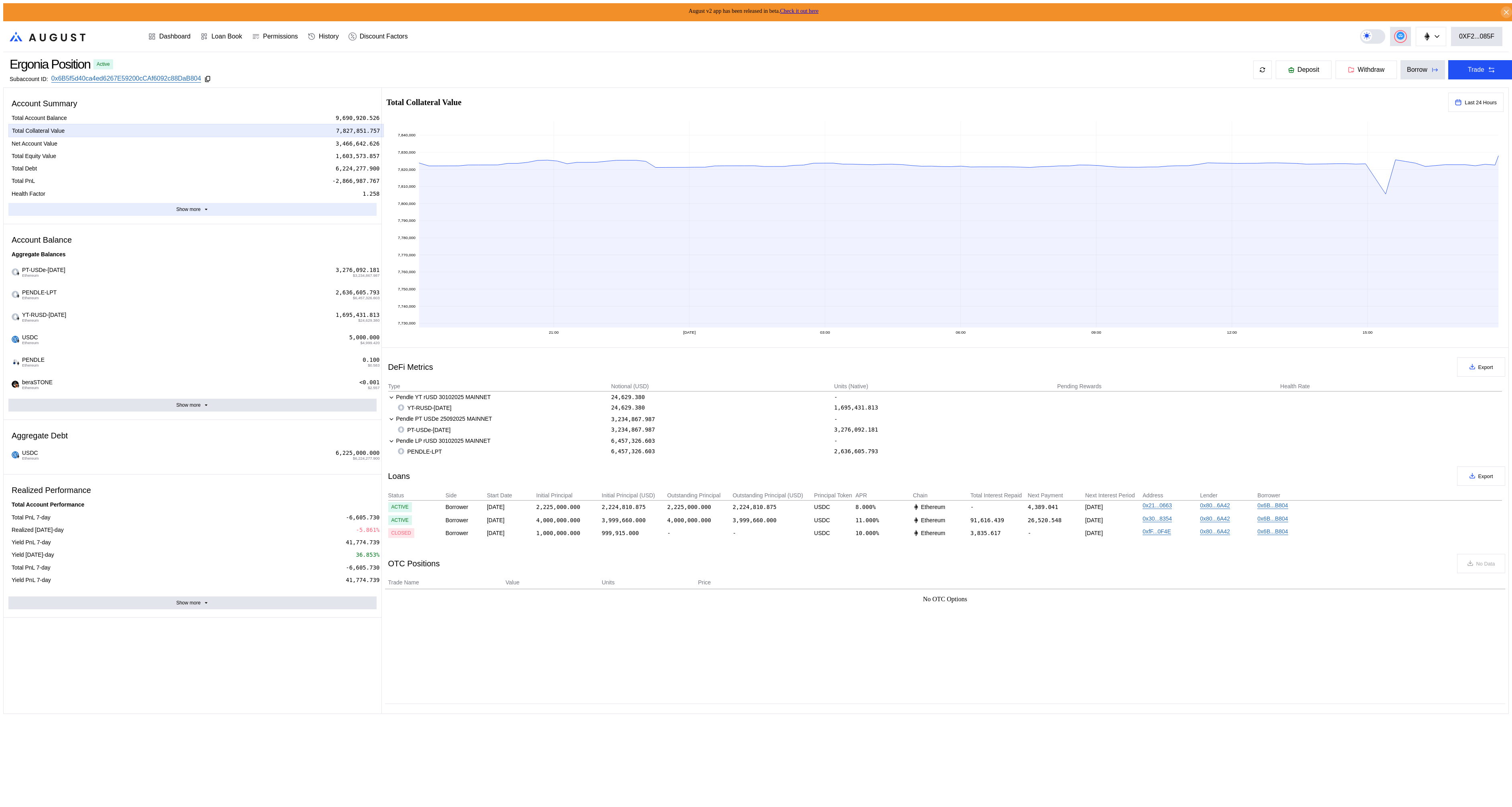
click at [188, 203] on button "Show more" at bounding box center [192, 209] width 368 height 13
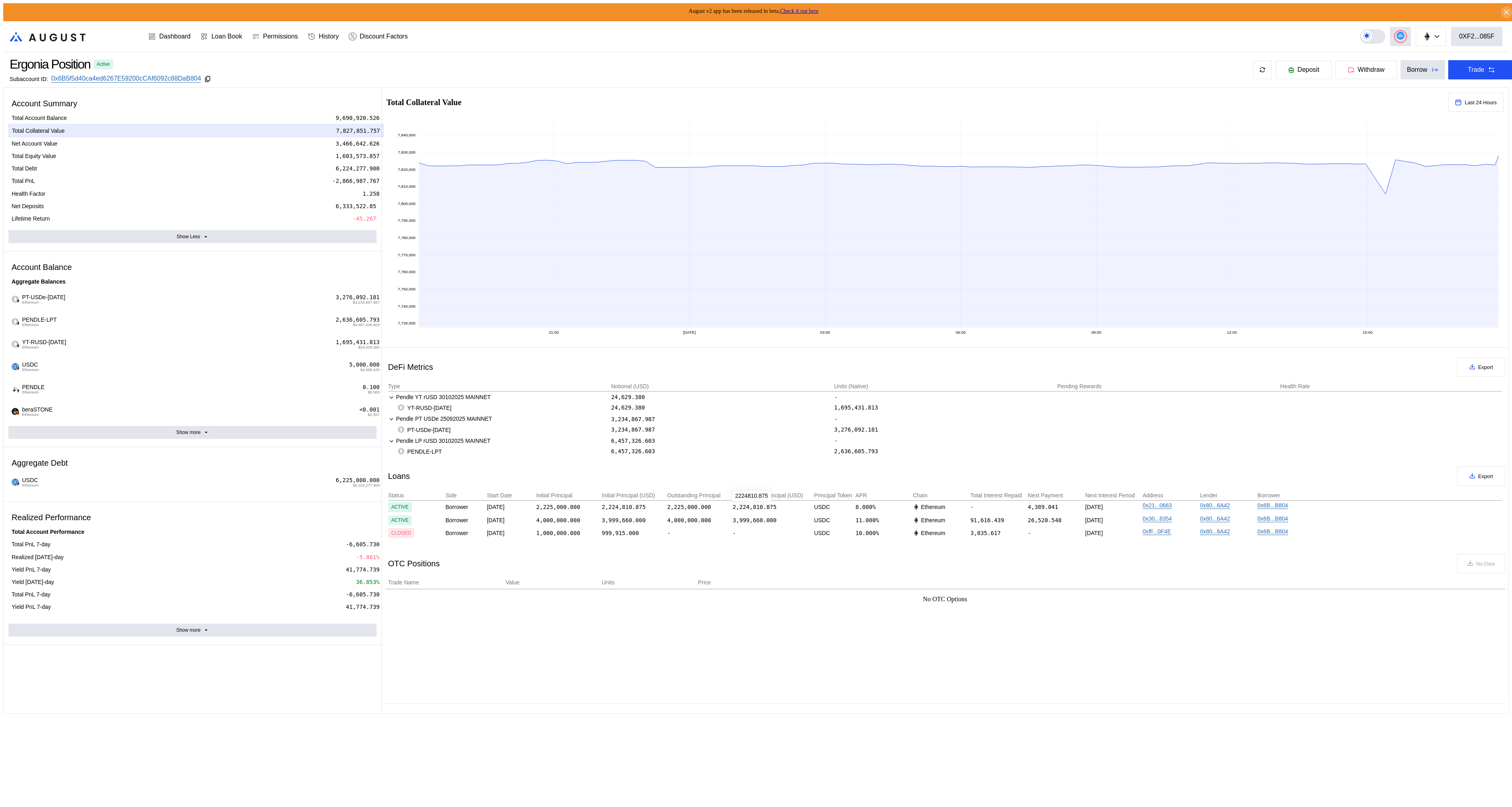
click at [752, 509] on div "2,224,810.875" at bounding box center [754, 507] width 44 height 6
click at [1307, 506] on div "0x6B...B804" at bounding box center [1285, 507] width 56 height 10
click at [288, 624] on button "Show more" at bounding box center [192, 630] width 368 height 13
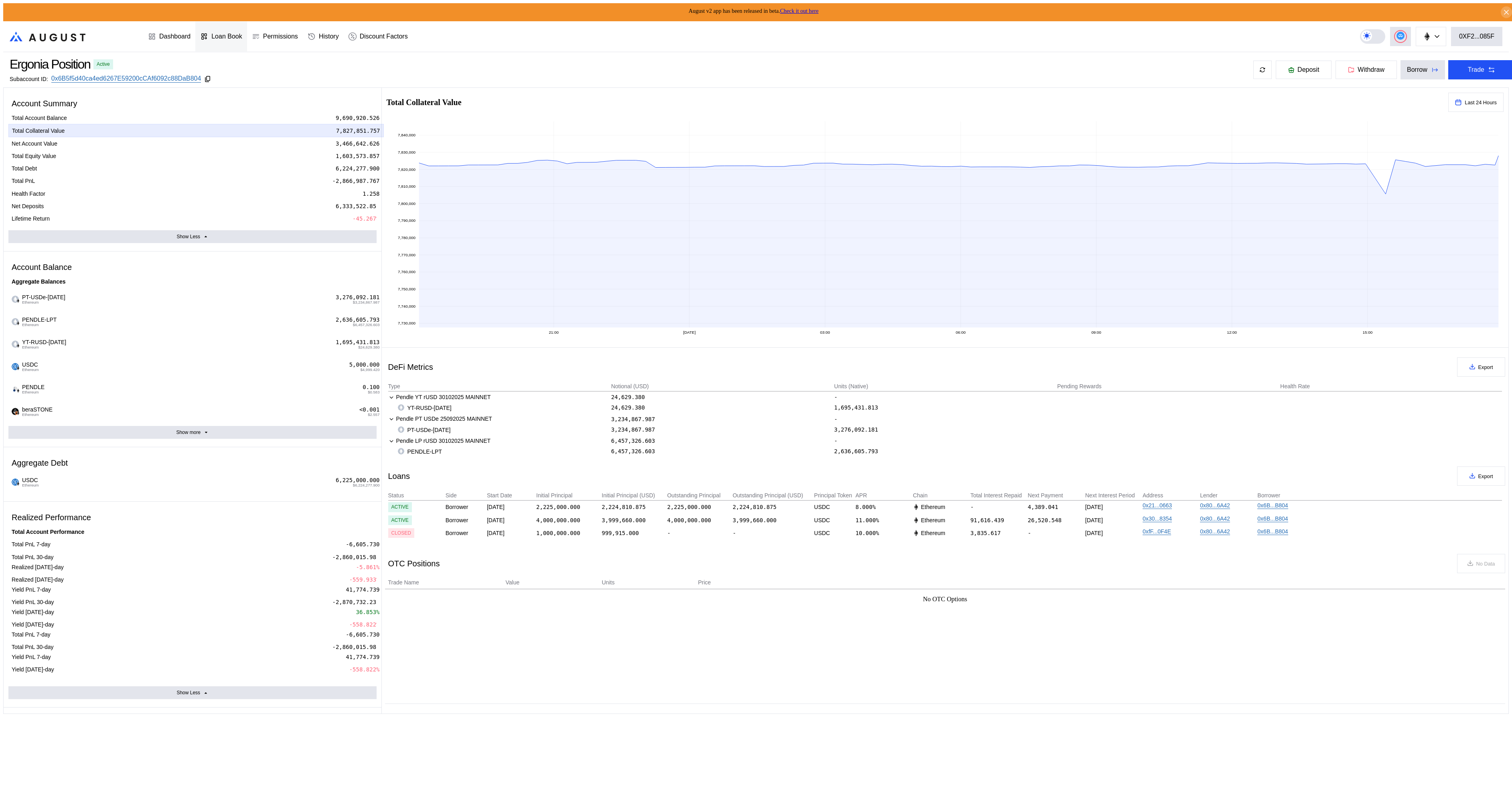
click at [207, 35] on div at bounding box center [206, 36] width 11 height 8
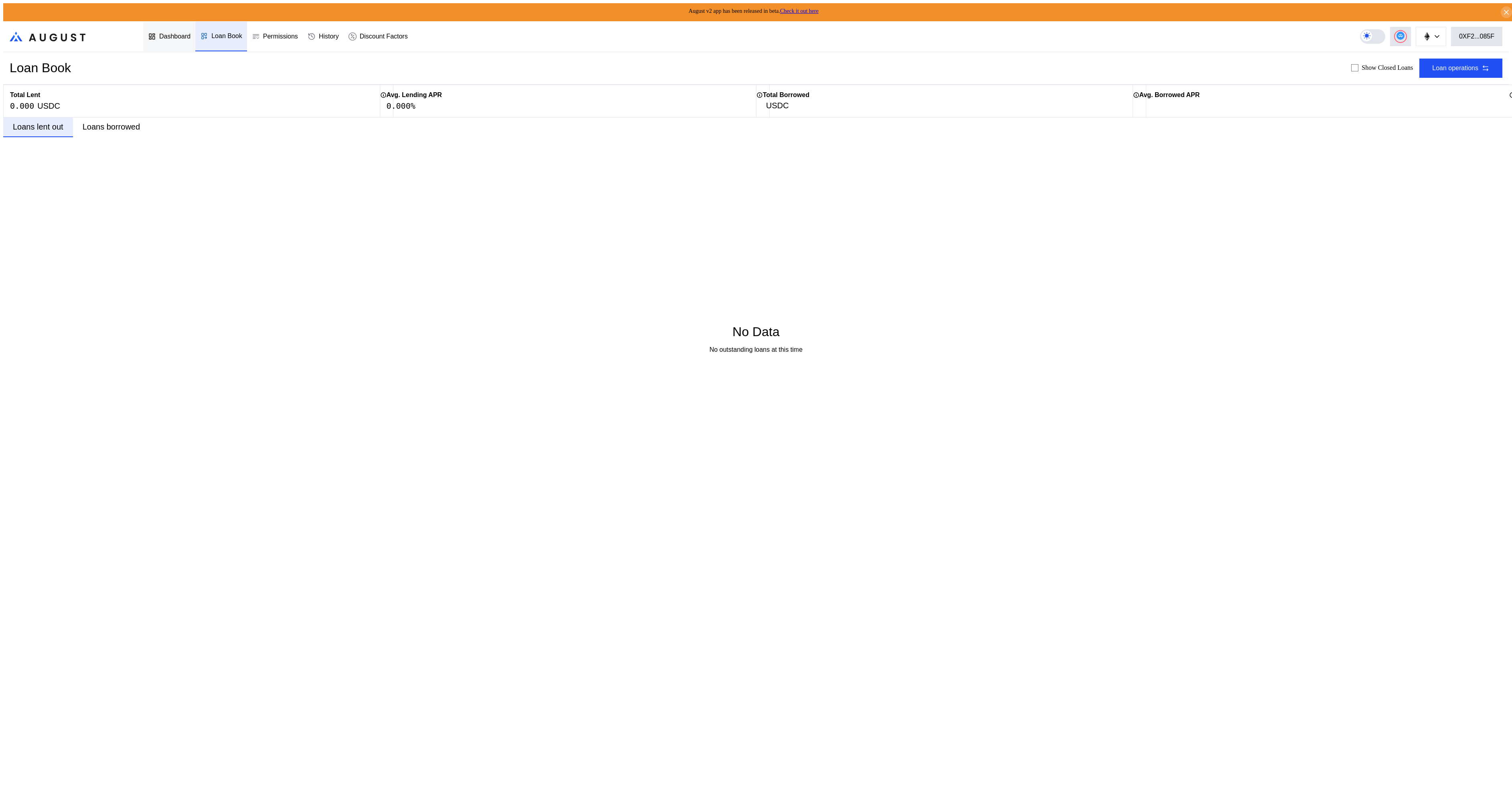
click at [177, 34] on div "Dashboard" at bounding box center [175, 37] width 32 height 7
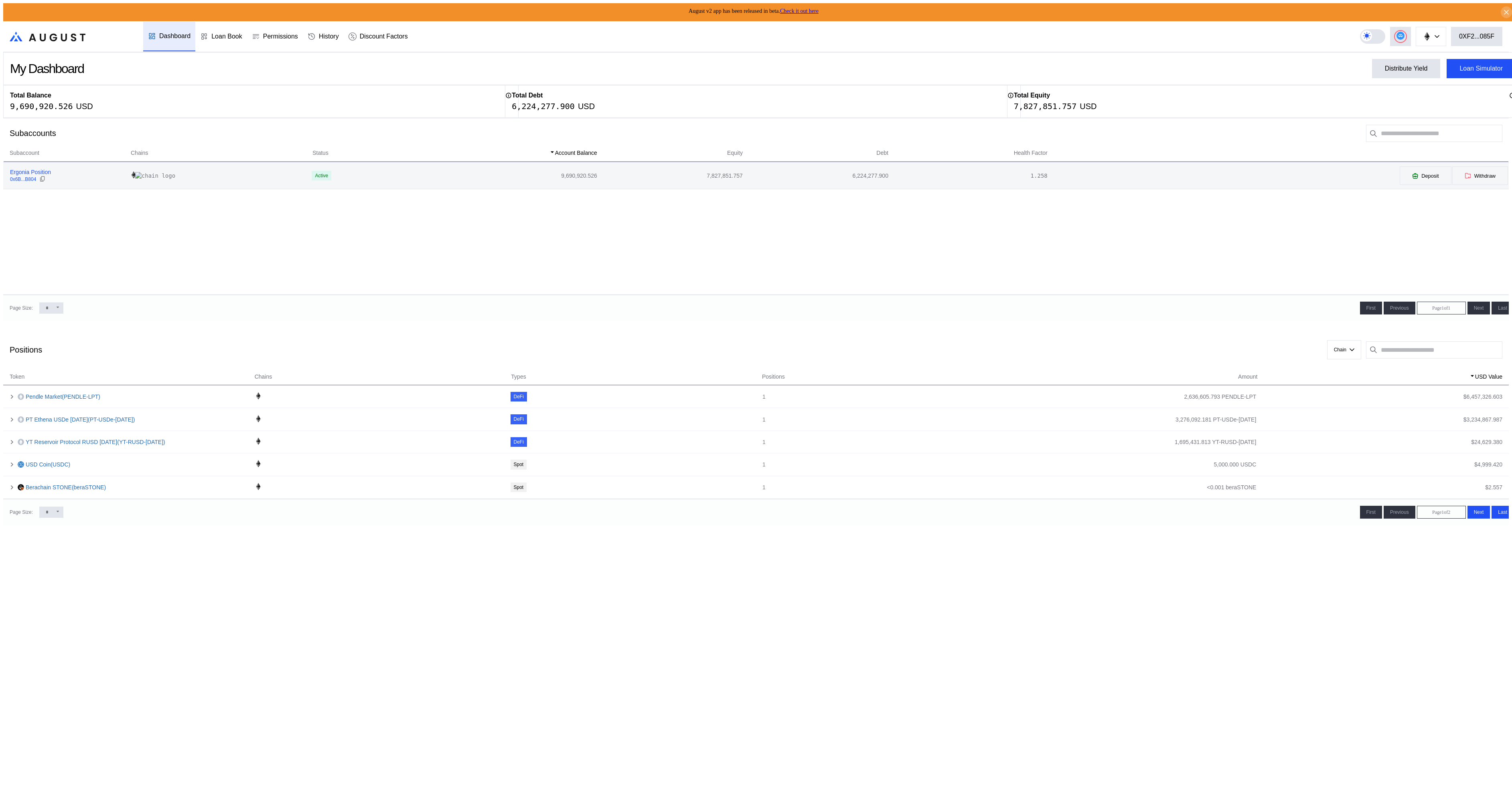
click at [22, 170] on div "Ergonia Position" at bounding box center [30, 172] width 41 height 7
select select "*"
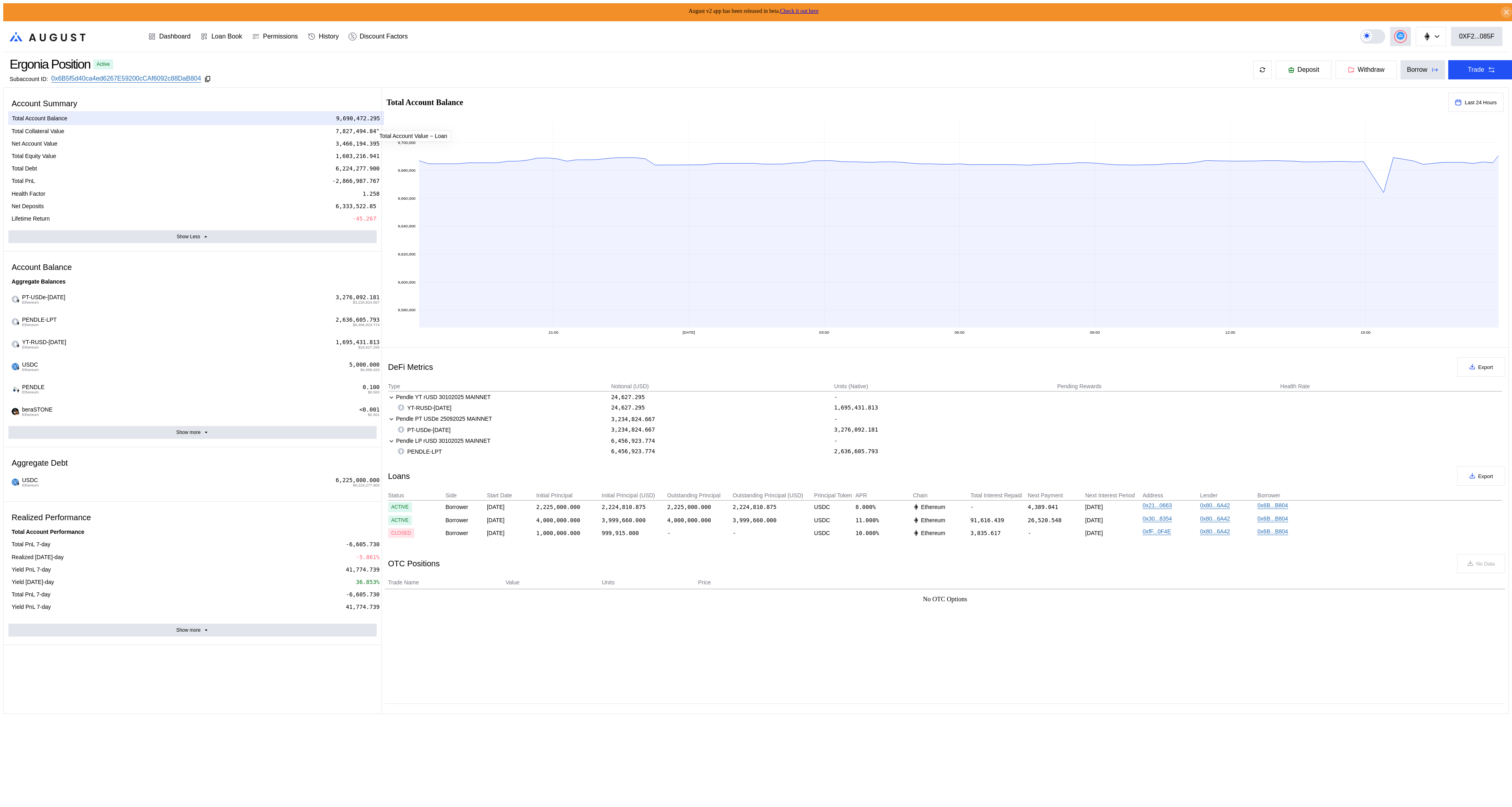
click at [18, 137] on div "Net Account Value 3,466,194.395" at bounding box center [196, 144] width 374 height 12
click at [20, 128] on div "Total Collateral Value" at bounding box center [38, 131] width 52 height 7
click at [20, 120] on div "Total Account Balance" at bounding box center [38, 118] width 55 height 7
click at [176, 430] on div "Show more" at bounding box center [188, 432] width 24 height 5
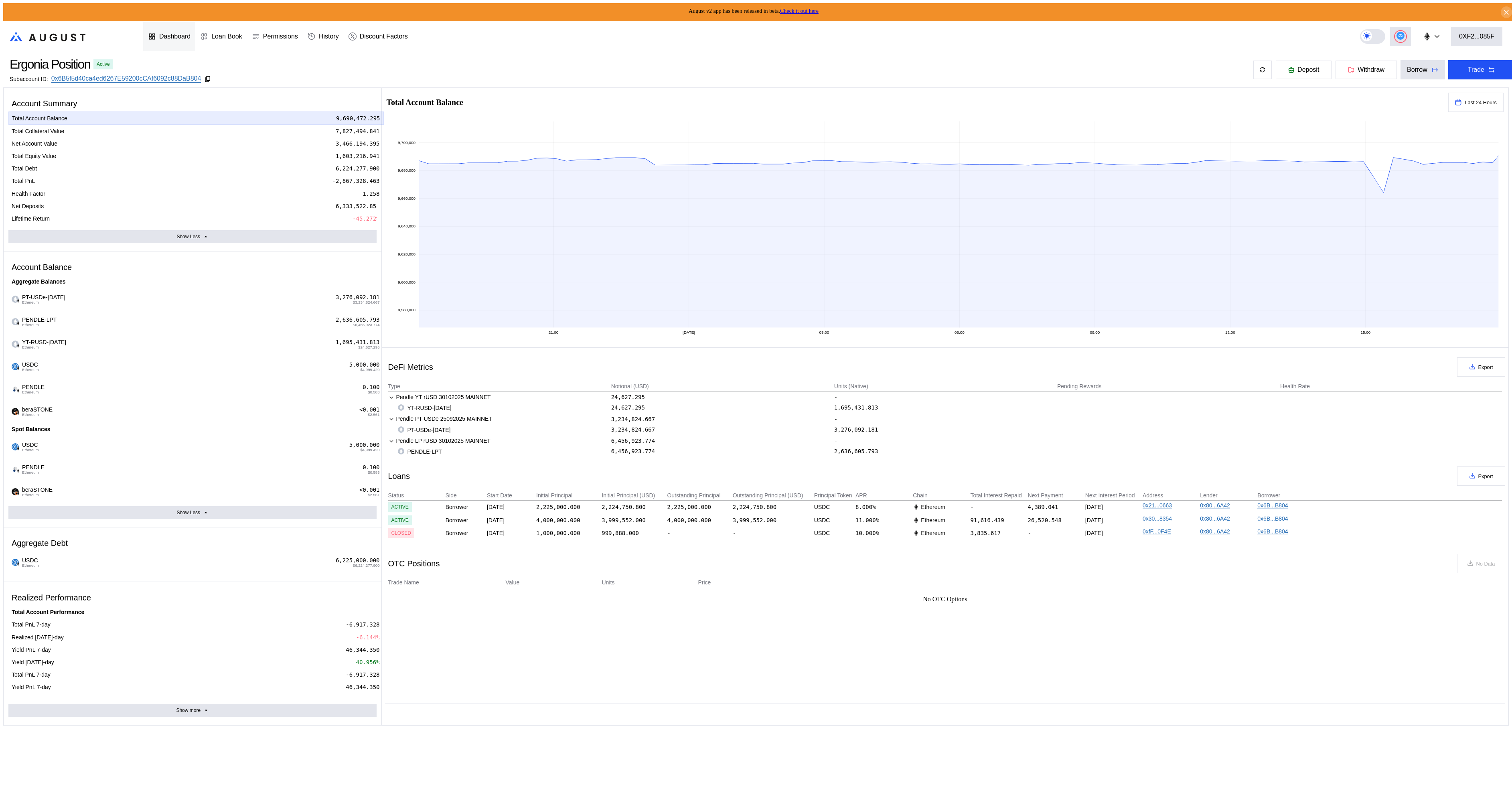
click at [164, 33] on div "Dashboard" at bounding box center [175, 37] width 32 height 7
